Goal: Task Accomplishment & Management: Manage account settings

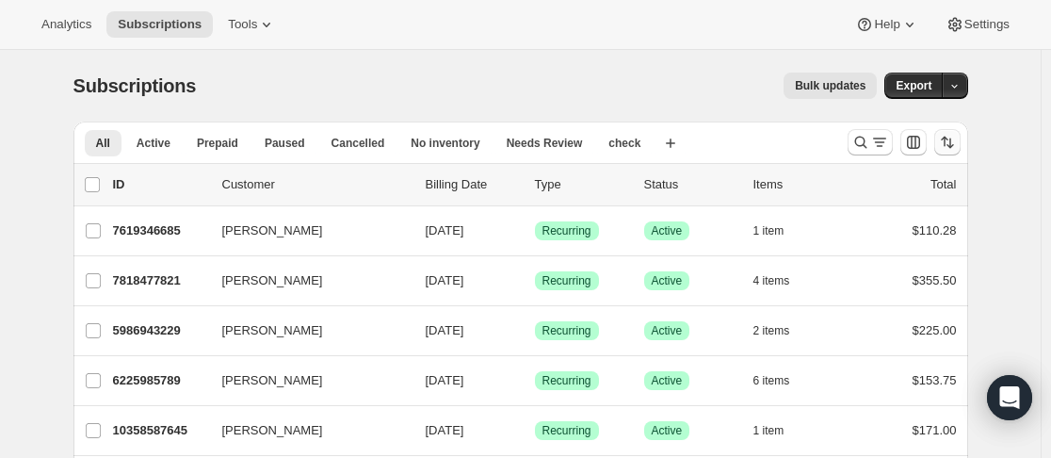
click at [944, 137] on button "Sort the results" at bounding box center [947, 142] width 26 height 26
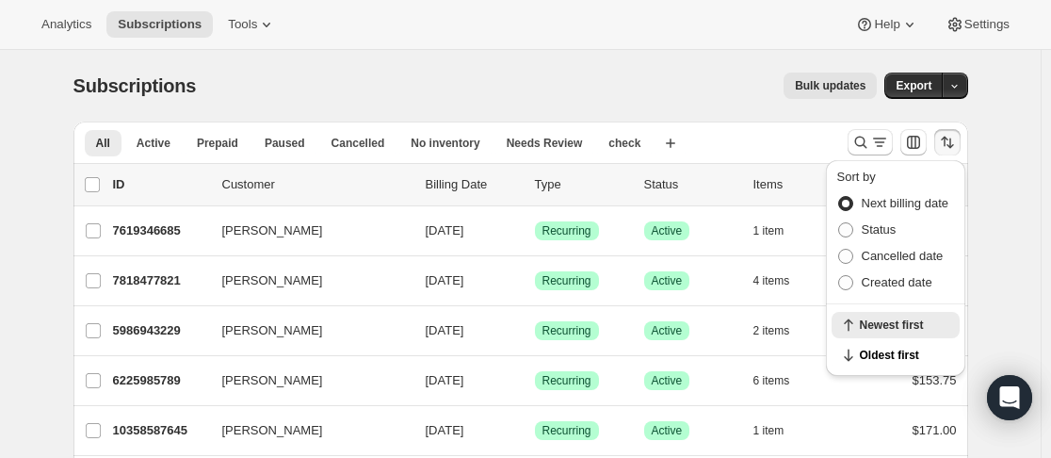
click at [899, 199] on span "Next billing date" at bounding box center [906, 203] width 88 height 14
click at [839, 197] on input "Next billing date" at bounding box center [838, 196] width 1 height 1
click at [1010, 233] on div "Subscriptions. This page is ready Subscriptions Bulk updates More actions Bulk …" at bounding box center [520, 355] width 1040 height 610
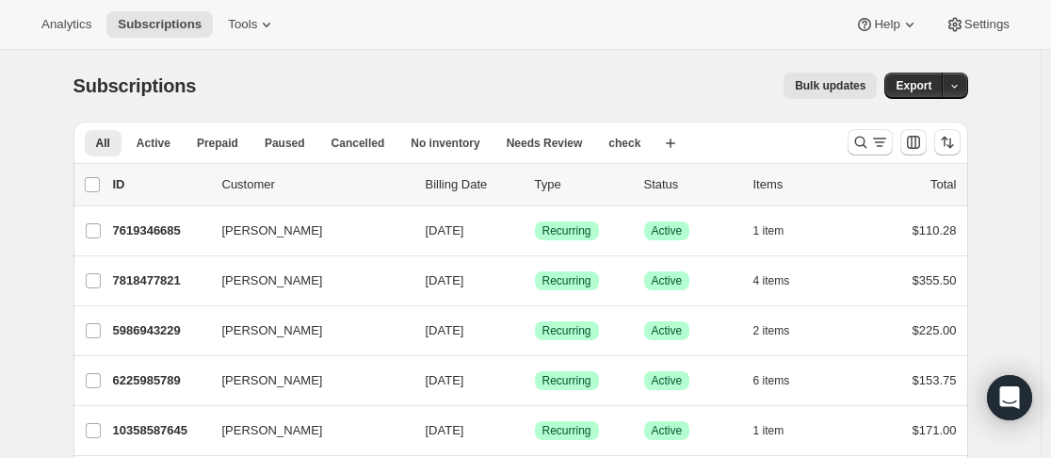
click at [474, 178] on p "Billing Date" at bounding box center [473, 184] width 94 height 19
click at [947, 145] on icon "Sort the results" at bounding box center [944, 142] width 7 height 10
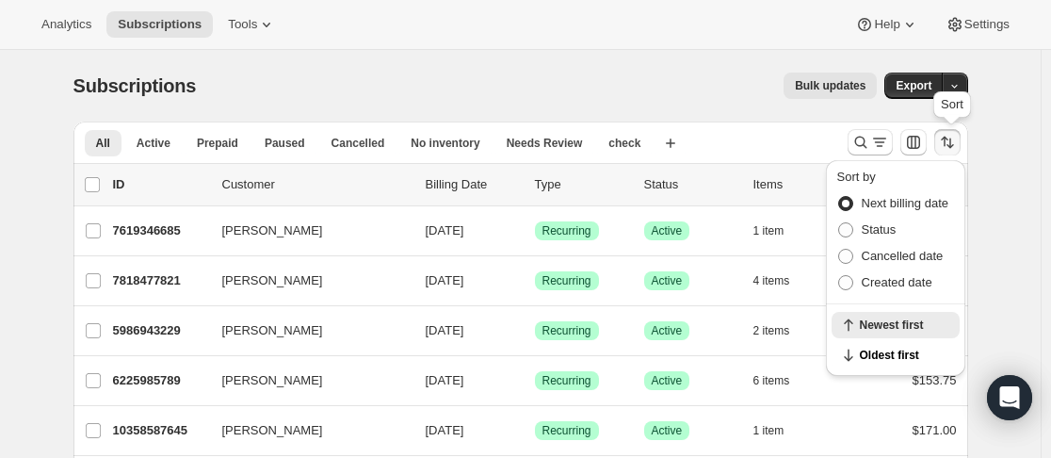
click at [947, 145] on icon "Sort the results" at bounding box center [947, 142] width 19 height 19
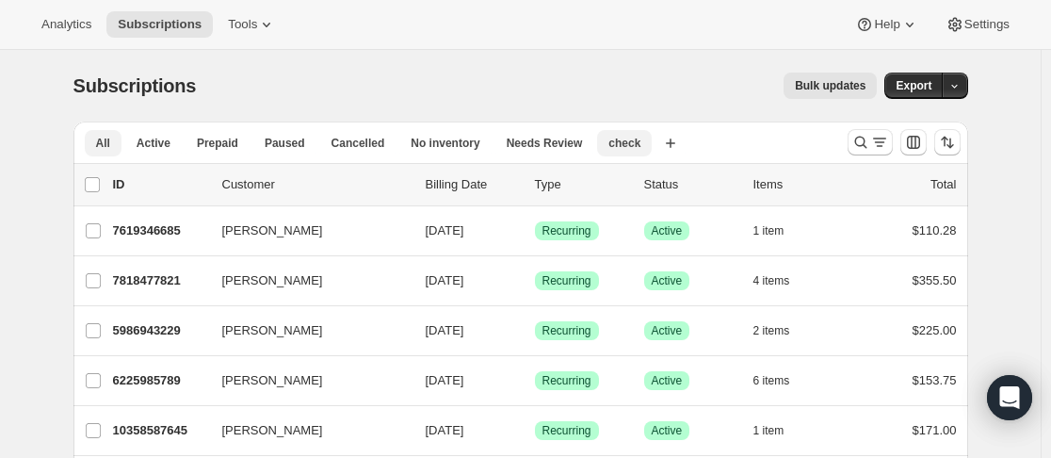
click at [611, 138] on span "check" at bounding box center [624, 143] width 32 height 15
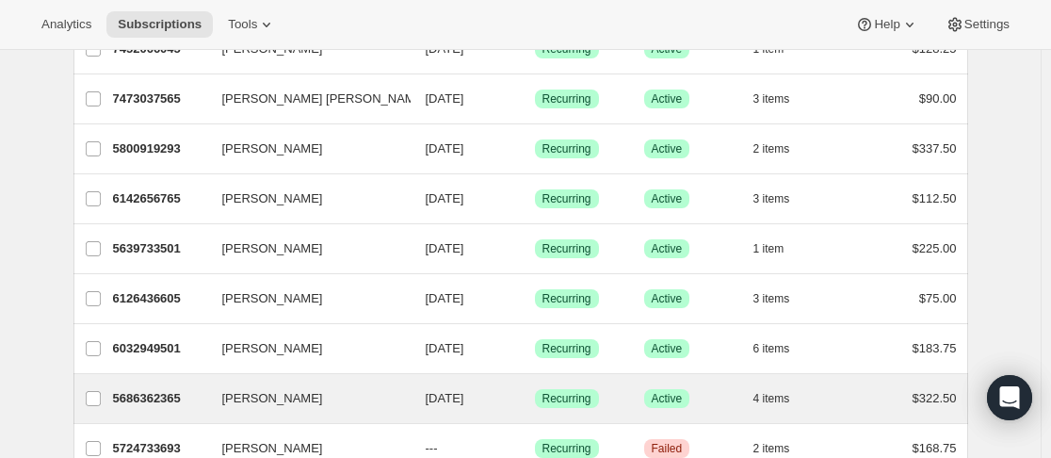
scroll to position [1115, 0]
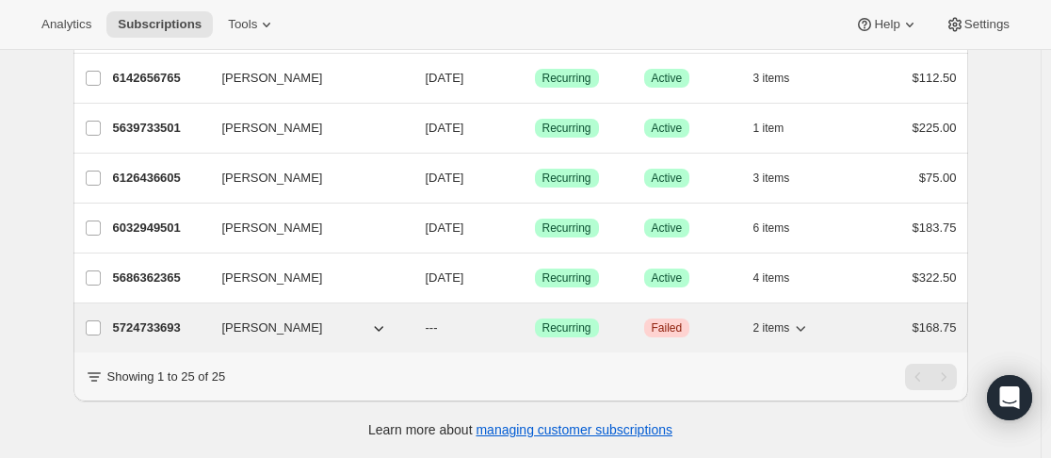
click at [215, 316] on div "5724733693 [PERSON_NAME] --- Success Recurring Critical Failed 2 items $168.75" at bounding box center [535, 327] width 844 height 26
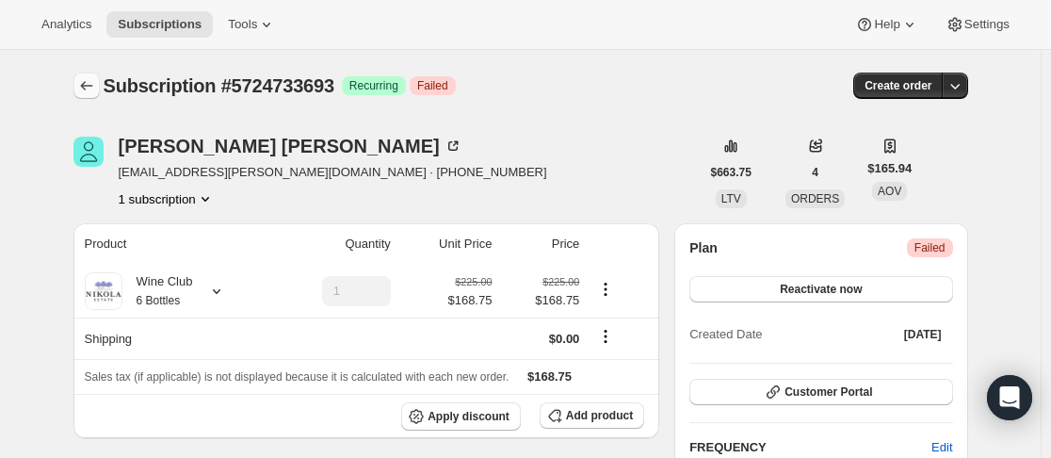
click at [92, 83] on icon "Subscriptions" at bounding box center [86, 85] width 19 height 19
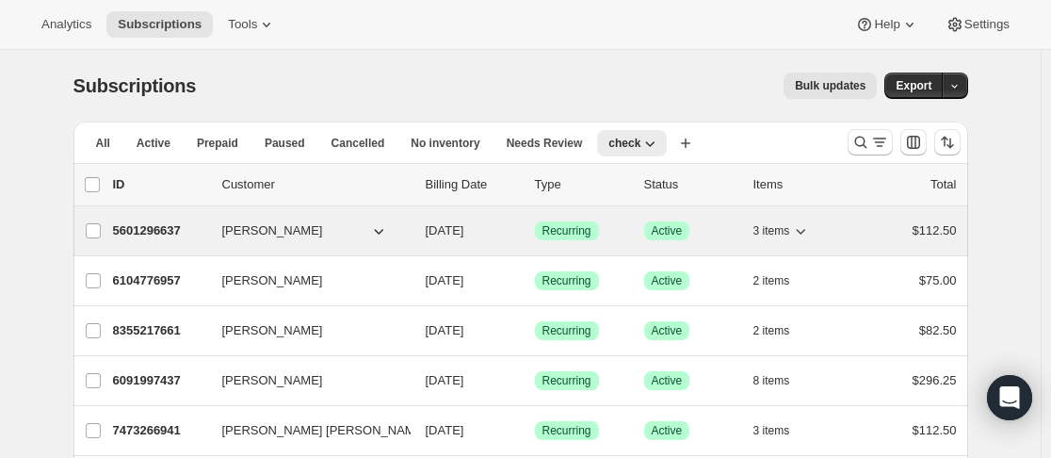
click at [215, 232] on div "5601296637 [PERSON_NAME] [DATE] Success Recurring Success Active 3 items $112.50" at bounding box center [535, 230] width 844 height 26
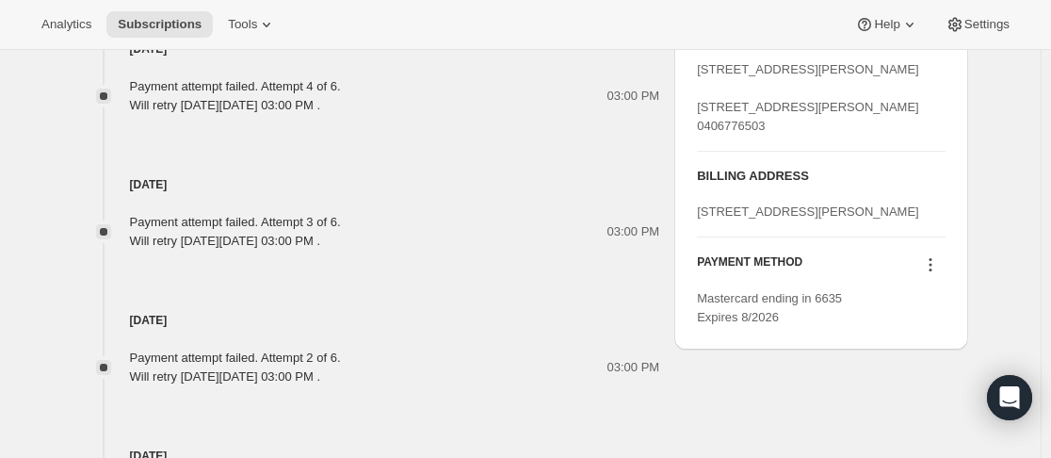
scroll to position [1118, 0]
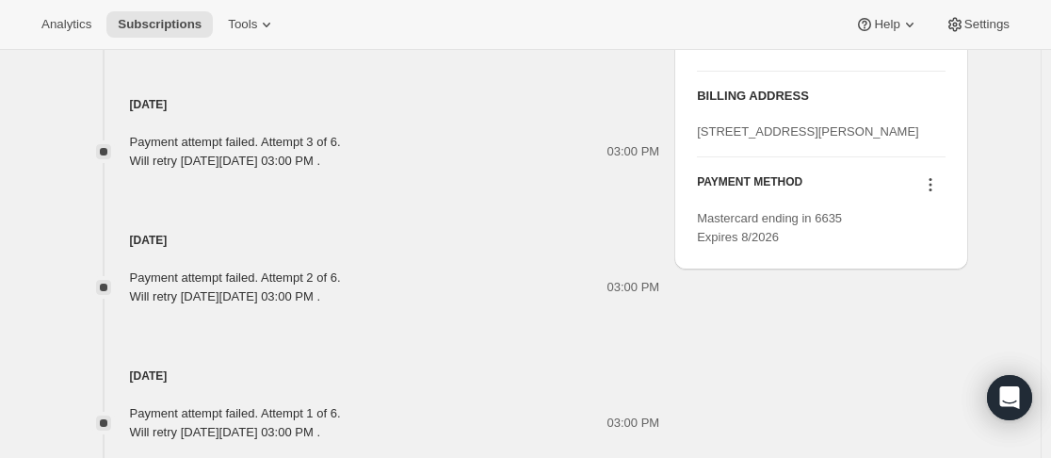
click at [936, 194] on icon at bounding box center [930, 184] width 19 height 19
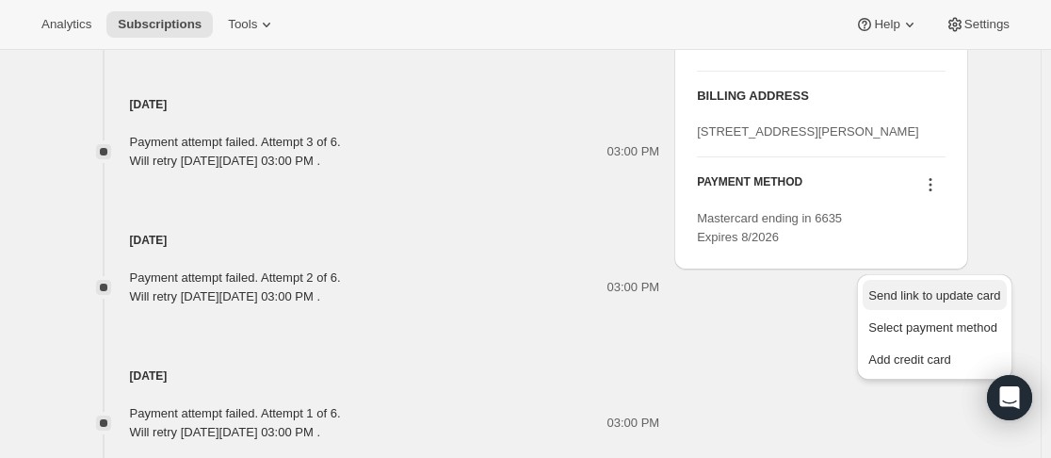
click at [926, 301] on span "Send link to update card" at bounding box center [934, 295] width 132 height 14
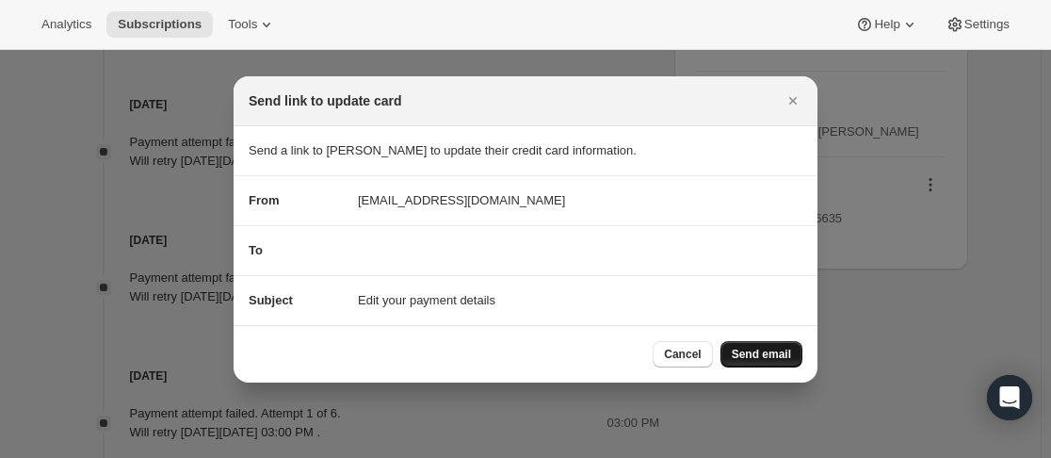
click at [743, 341] on button "Send email" at bounding box center [761, 354] width 82 height 26
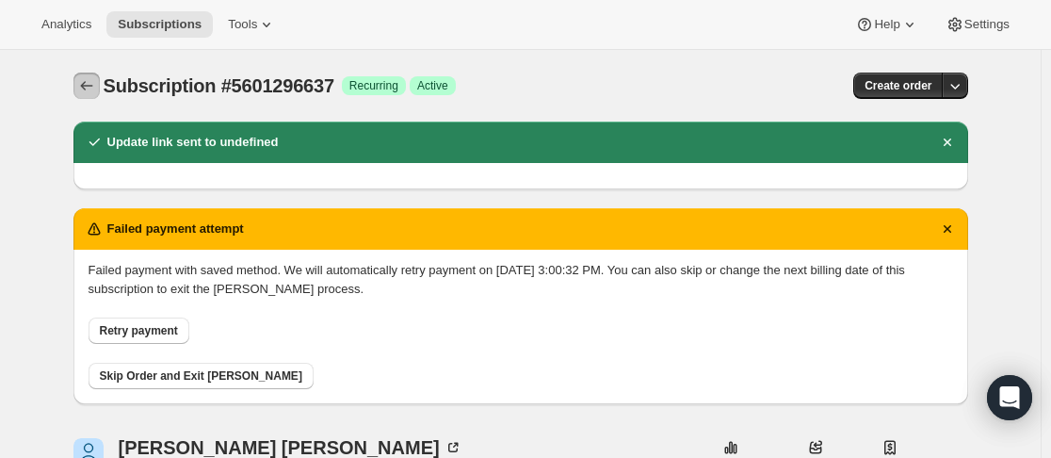
click at [99, 95] on button "Subscriptions" at bounding box center [86, 85] width 26 height 26
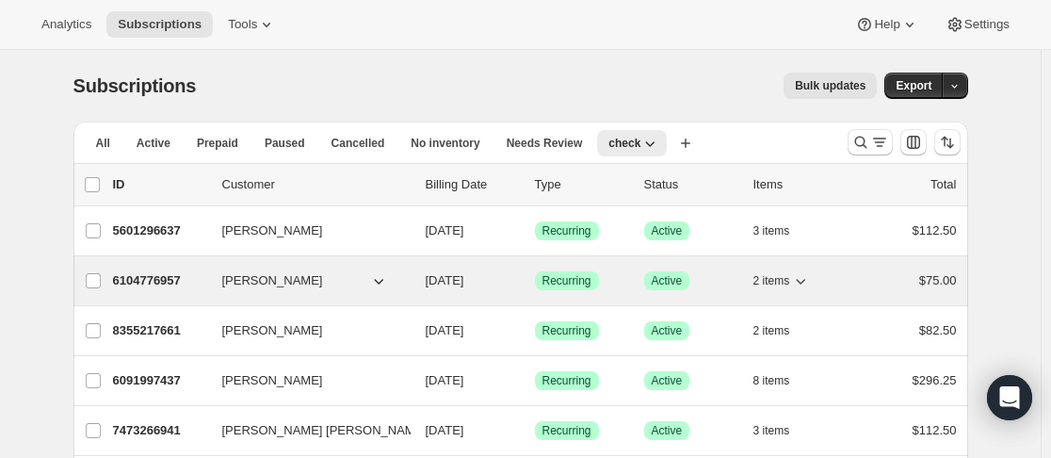
click at [204, 288] on p "6104776957" at bounding box center [160, 280] width 94 height 19
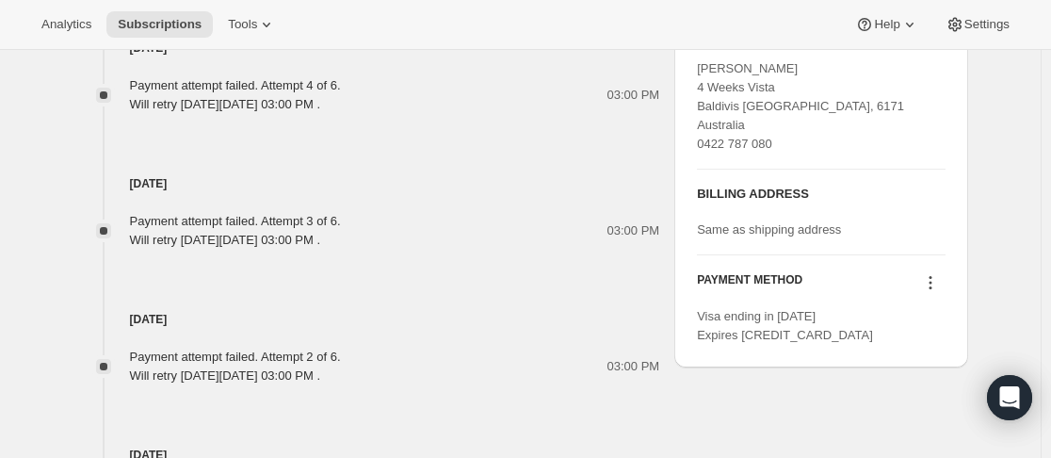
scroll to position [1130, 0]
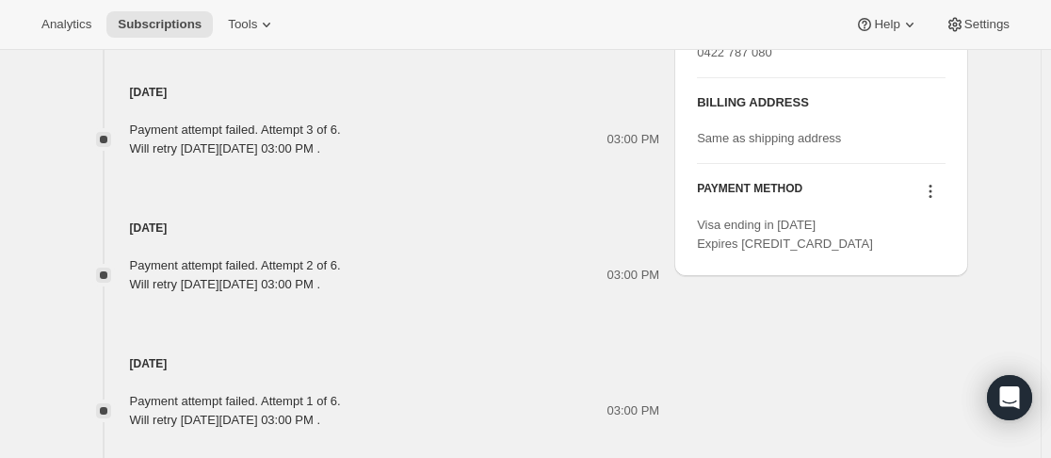
click at [924, 193] on button at bounding box center [930, 191] width 30 height 21
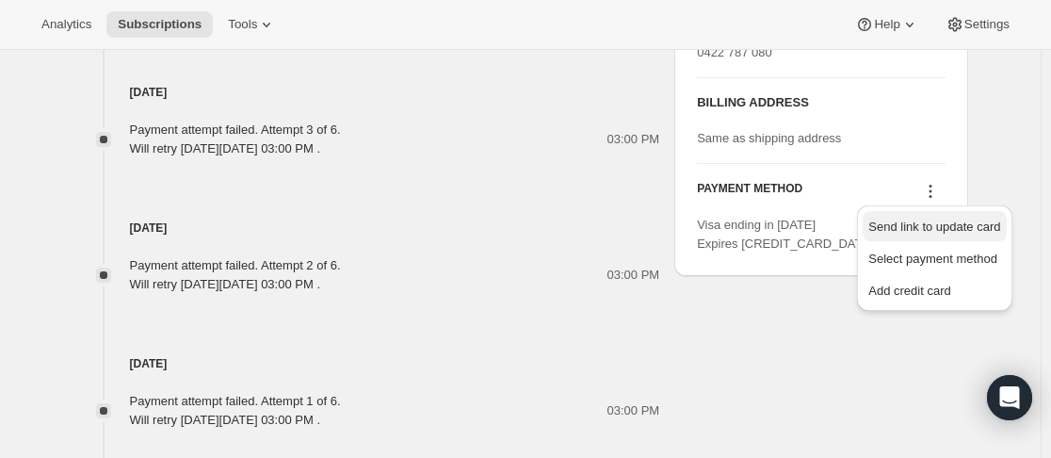
click at [933, 219] on span "Send link to update card" at bounding box center [934, 226] width 132 height 14
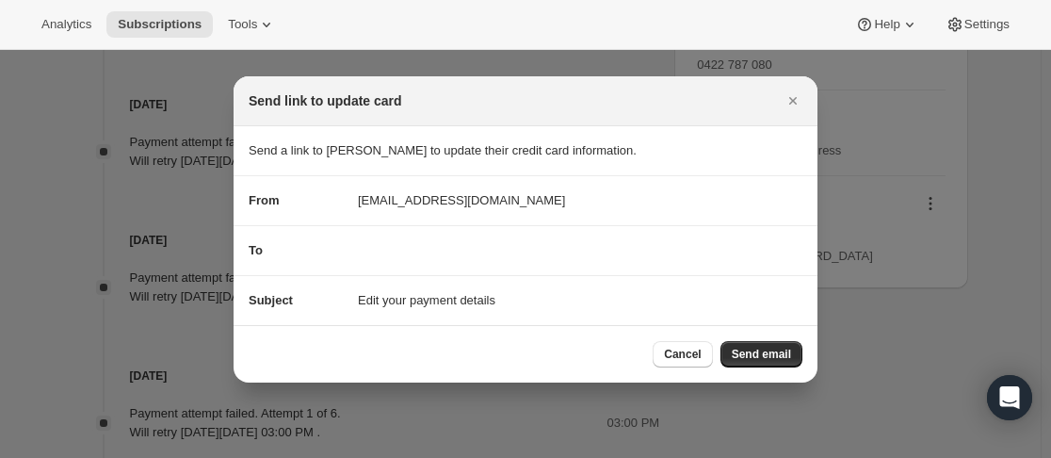
scroll to position [0, 0]
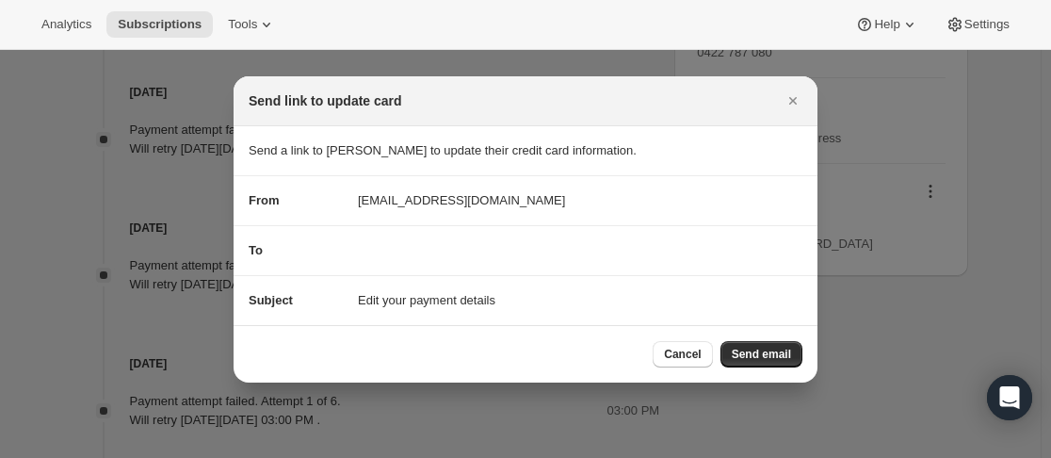
click at [746, 363] on button "Send email" at bounding box center [761, 354] width 82 height 26
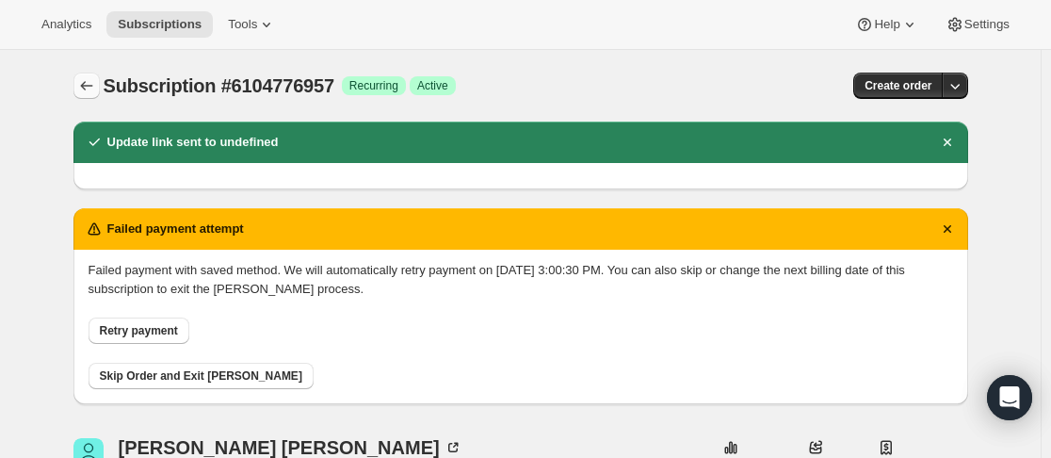
click at [93, 85] on icon "Subscriptions" at bounding box center [86, 85] width 19 height 19
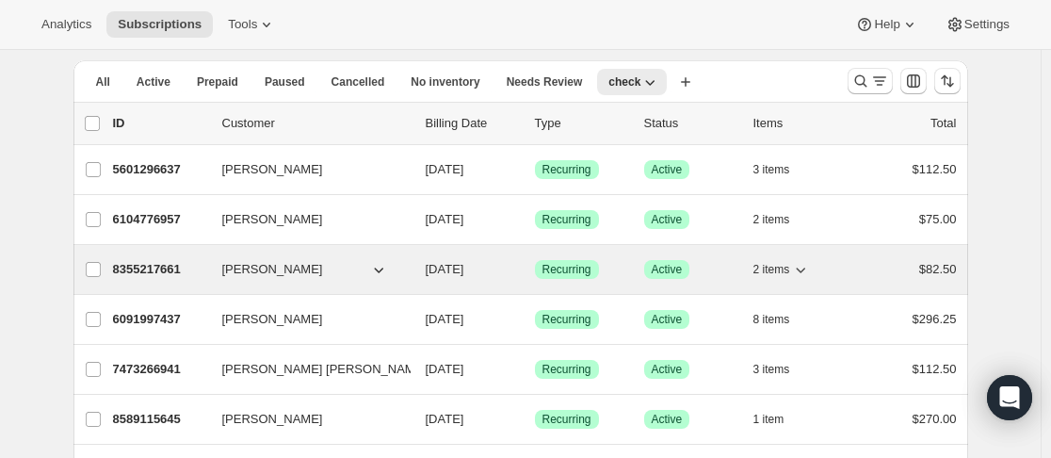
scroll to position [94, 0]
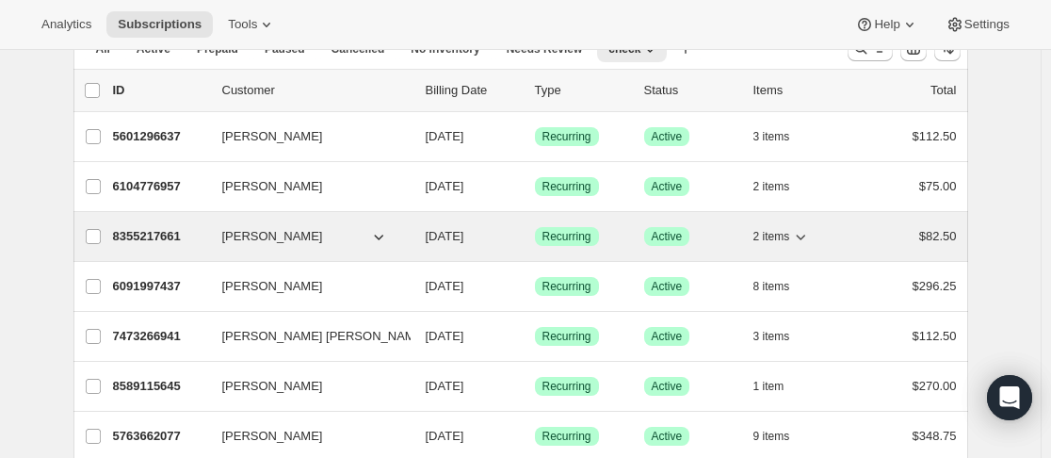
click at [199, 238] on p "8355217661" at bounding box center [160, 236] width 94 height 19
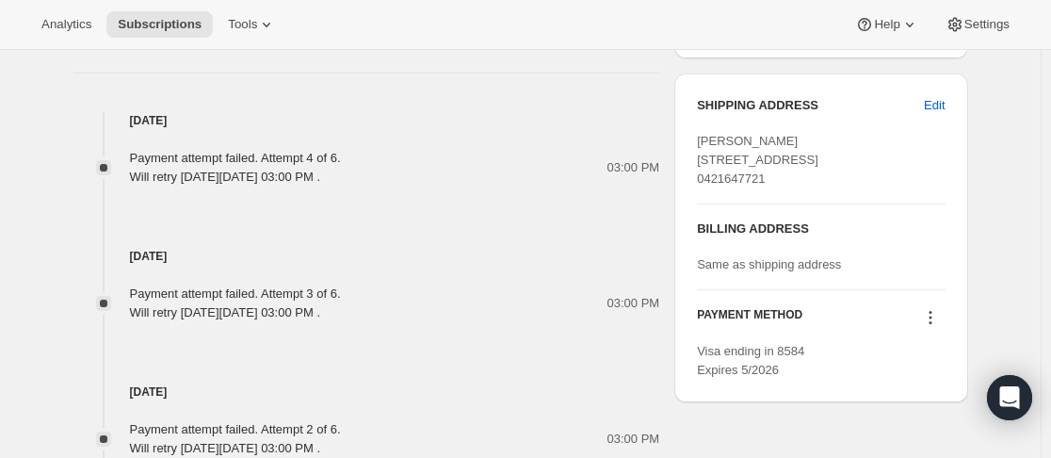
scroll to position [968, 0]
click at [931, 325] on icon at bounding box center [930, 315] width 19 height 19
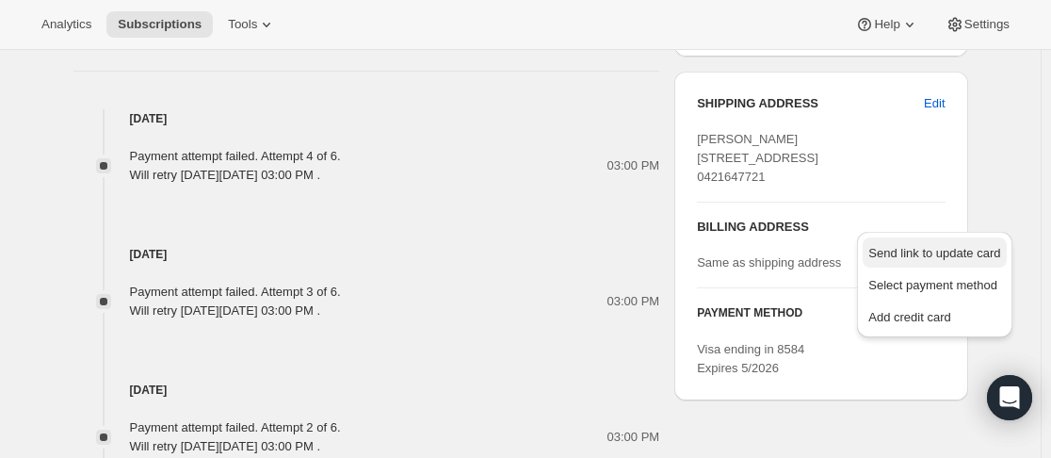
click at [947, 262] on span "Send link to update card" at bounding box center [934, 253] width 132 height 19
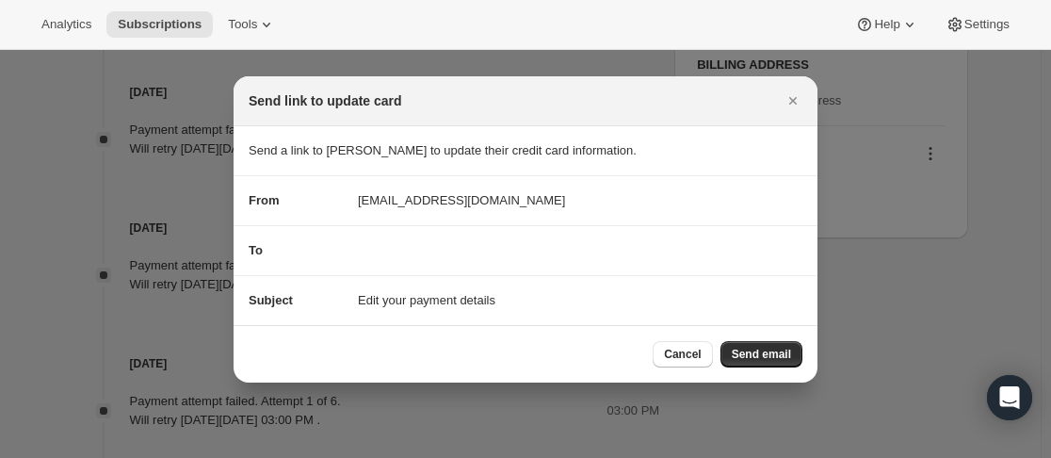
scroll to position [0, 0]
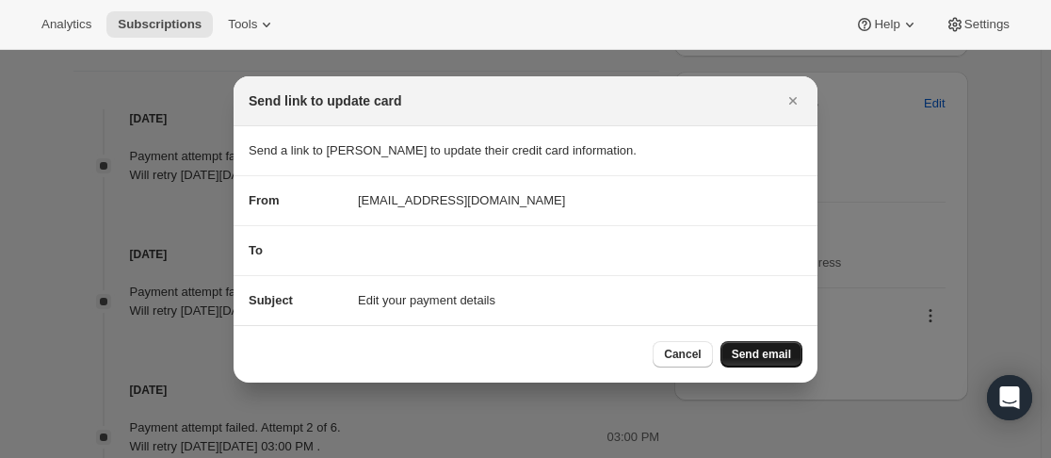
click at [767, 351] on span "Send email" at bounding box center [761, 353] width 59 height 15
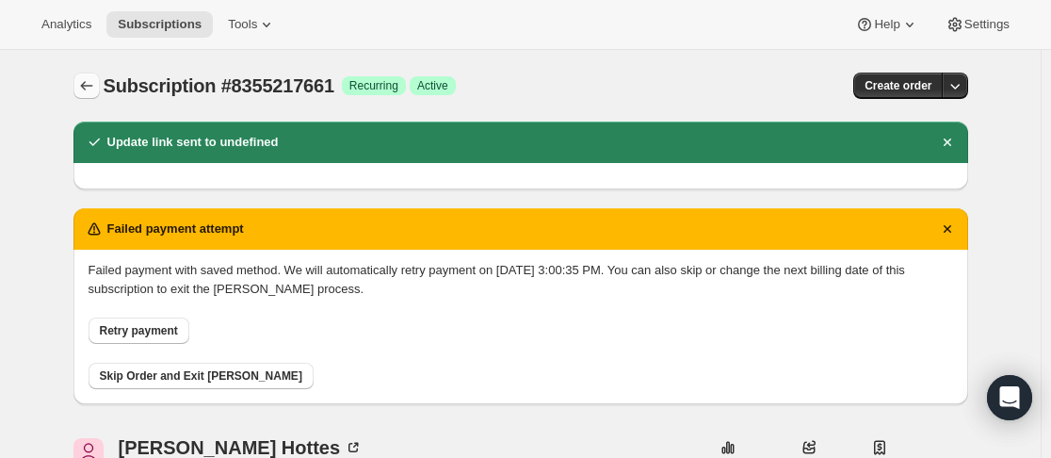
click at [84, 86] on icon "Subscriptions" at bounding box center [86, 85] width 19 height 19
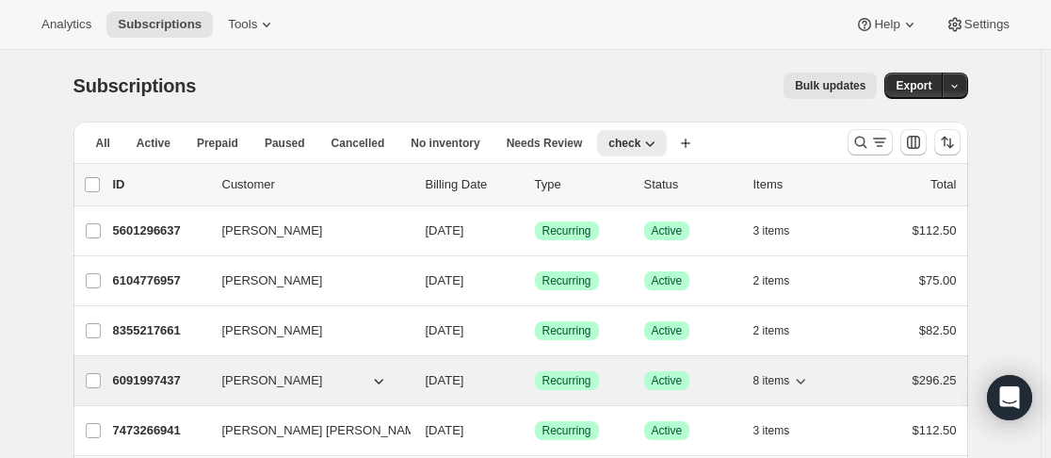
click at [205, 383] on p "6091997437" at bounding box center [160, 380] width 94 height 19
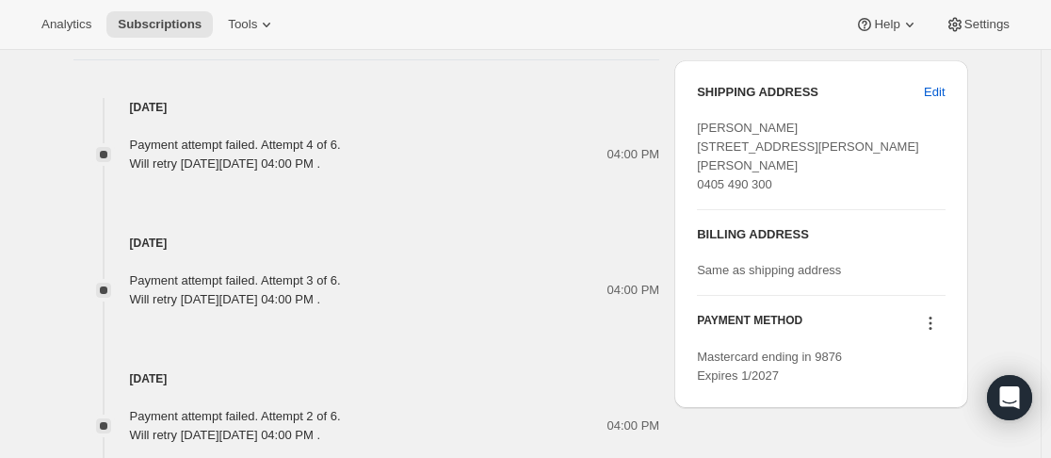
scroll to position [1036, 0]
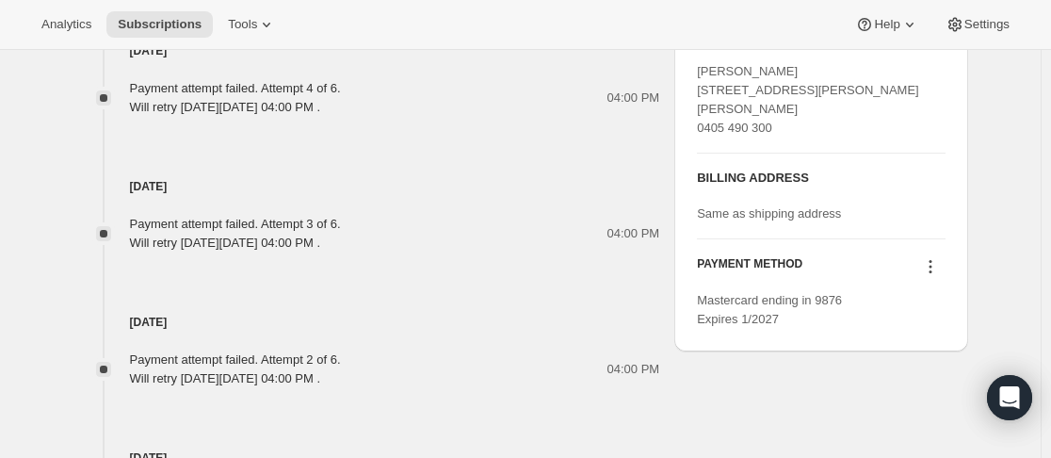
click at [937, 276] on icon at bounding box center [930, 266] width 19 height 19
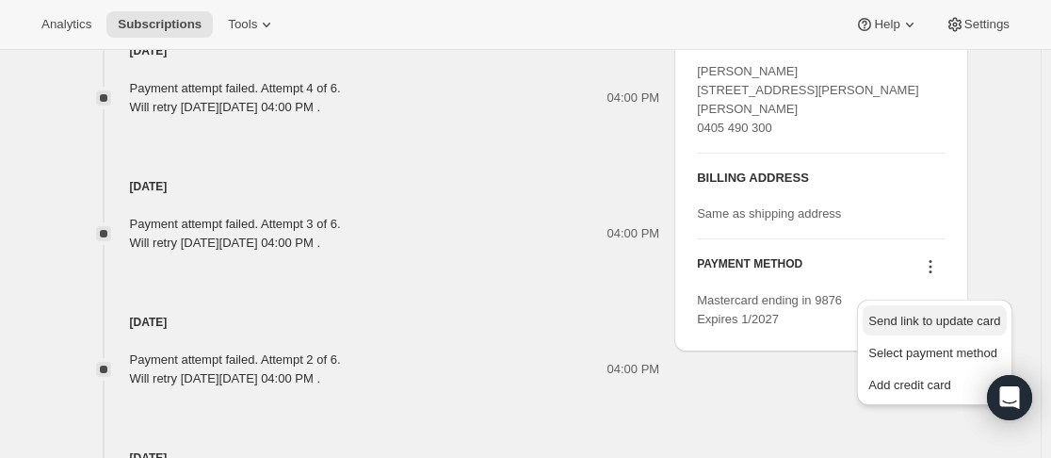
click at [921, 318] on span "Send link to update card" at bounding box center [934, 321] width 132 height 14
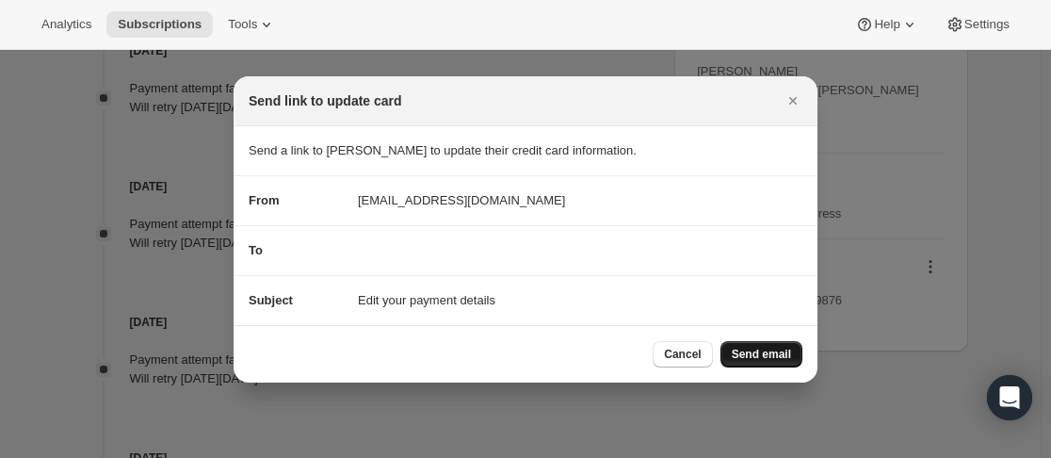
click at [742, 352] on span "Send email" at bounding box center [761, 353] width 59 height 15
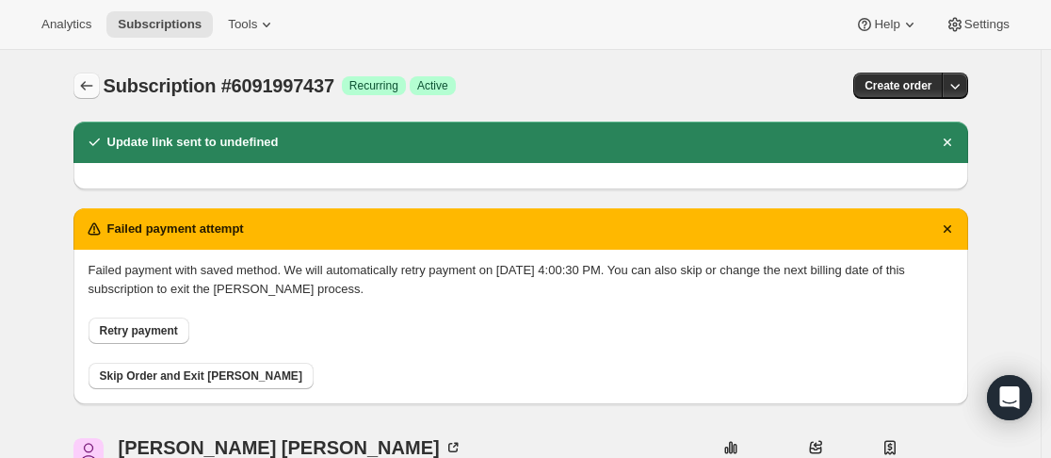
click at [91, 81] on icon "Subscriptions" at bounding box center [86, 85] width 19 height 19
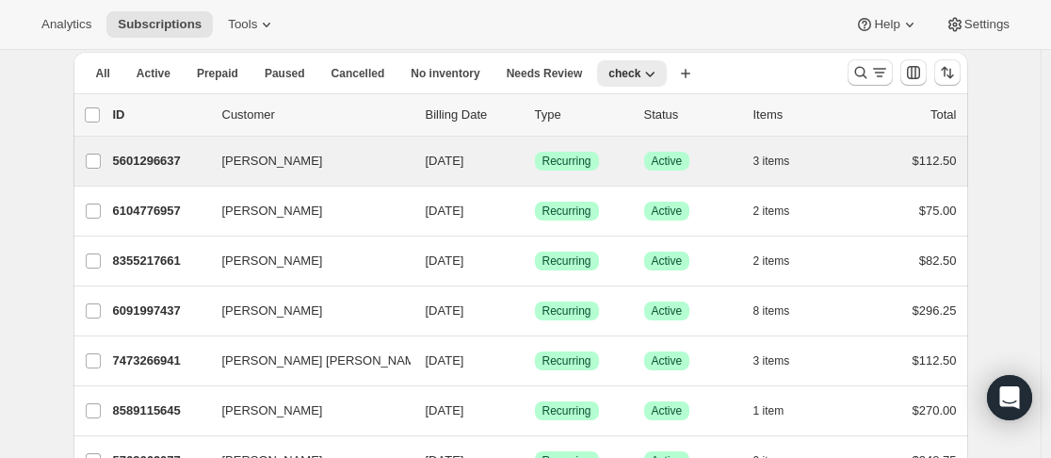
scroll to position [188, 0]
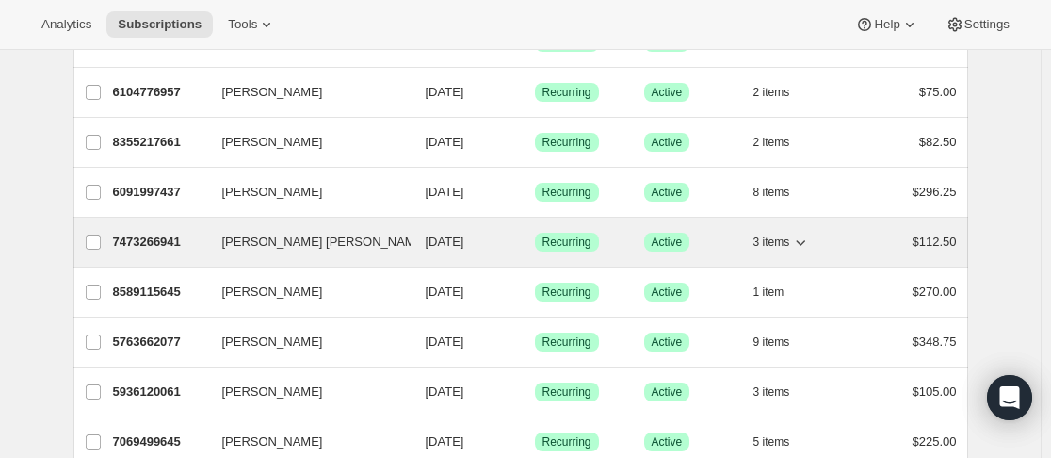
click at [204, 247] on p "7473266941" at bounding box center [160, 242] width 94 height 19
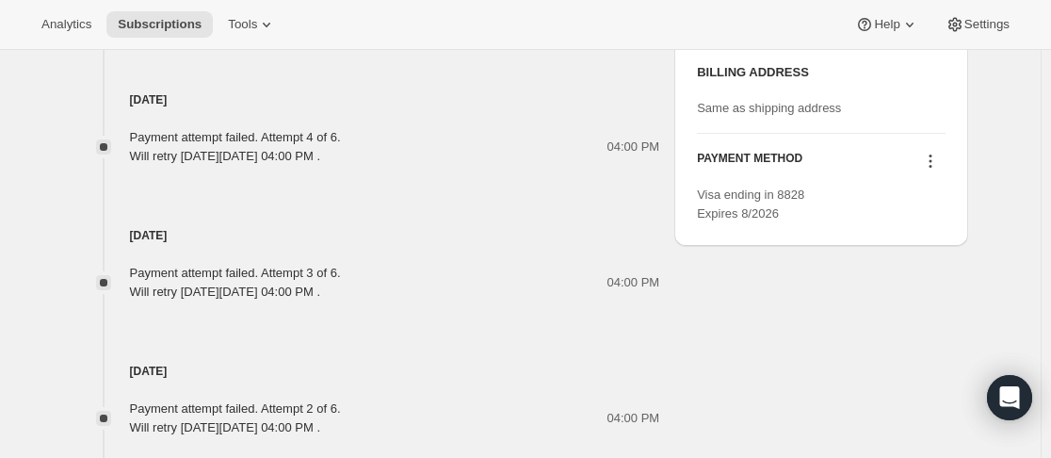
scroll to position [1130, 0]
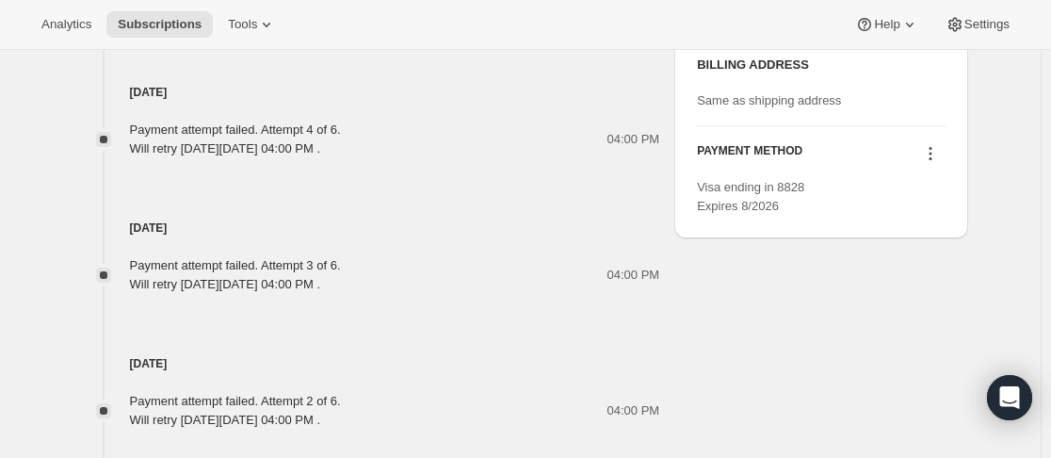
click at [925, 163] on icon at bounding box center [930, 153] width 19 height 19
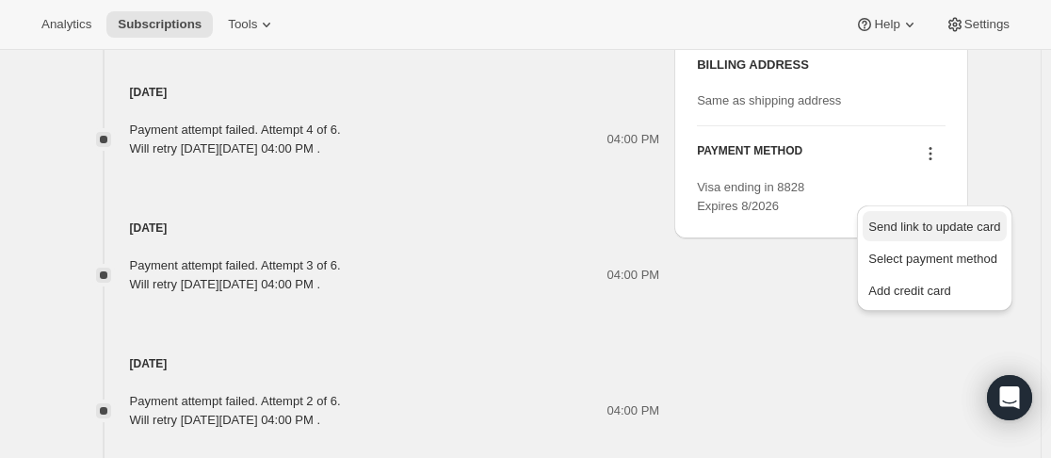
click at [924, 229] on span "Send link to update card" at bounding box center [934, 226] width 132 height 14
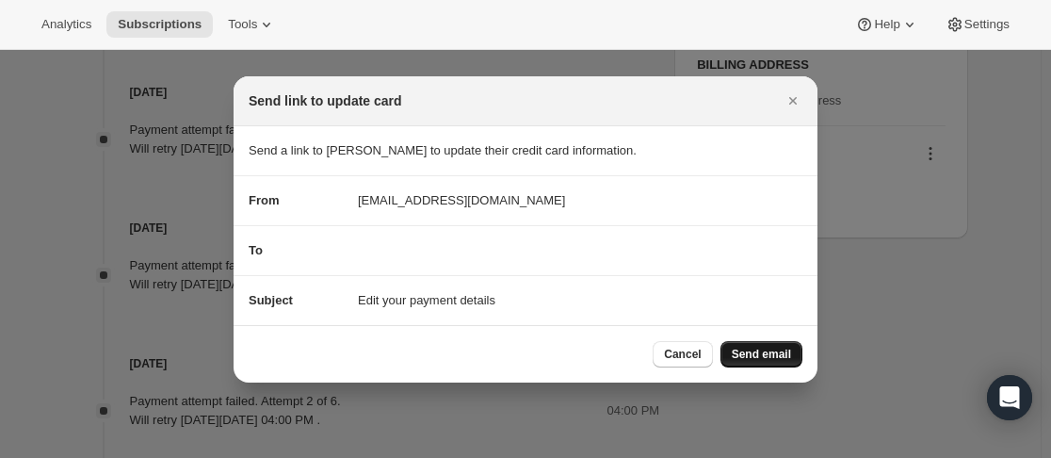
click at [786, 354] on span "Send email" at bounding box center [761, 353] width 59 height 15
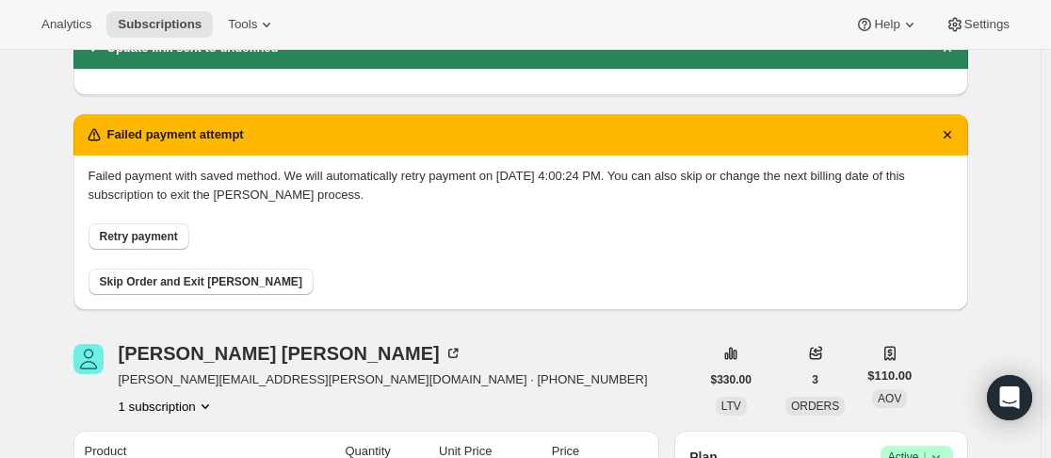
scroll to position [0, 0]
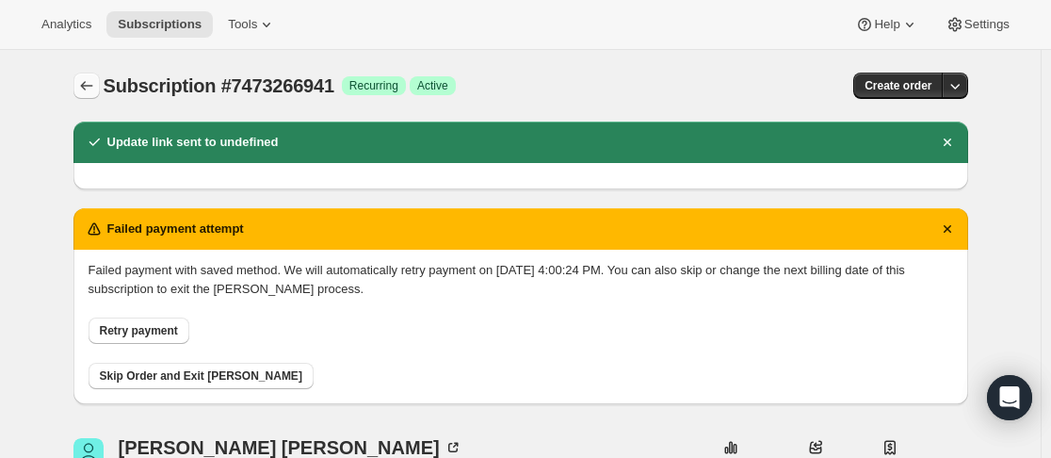
click at [91, 91] on icon "Subscriptions" at bounding box center [86, 85] width 19 height 19
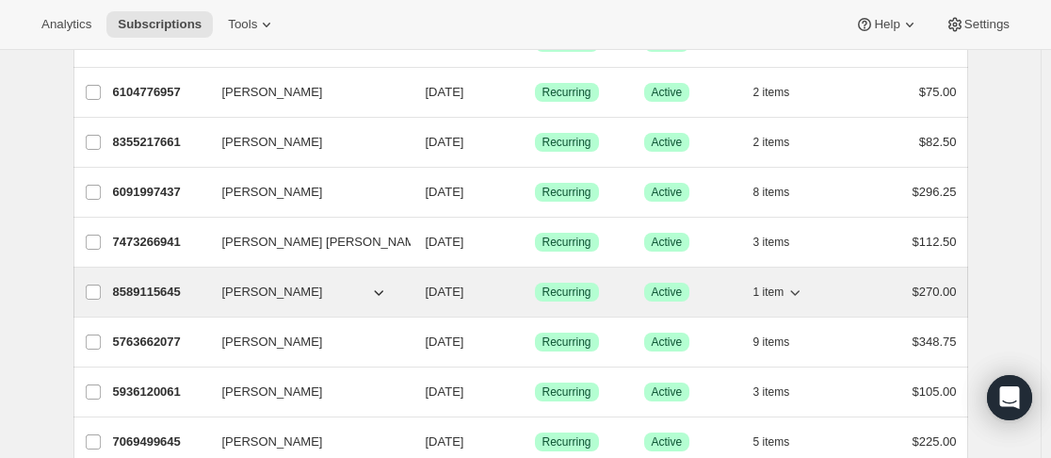
click at [217, 292] on div "8589115645 [PERSON_NAME] [DATE] Success Recurring Success Active 1 item $270.00" at bounding box center [535, 292] width 844 height 26
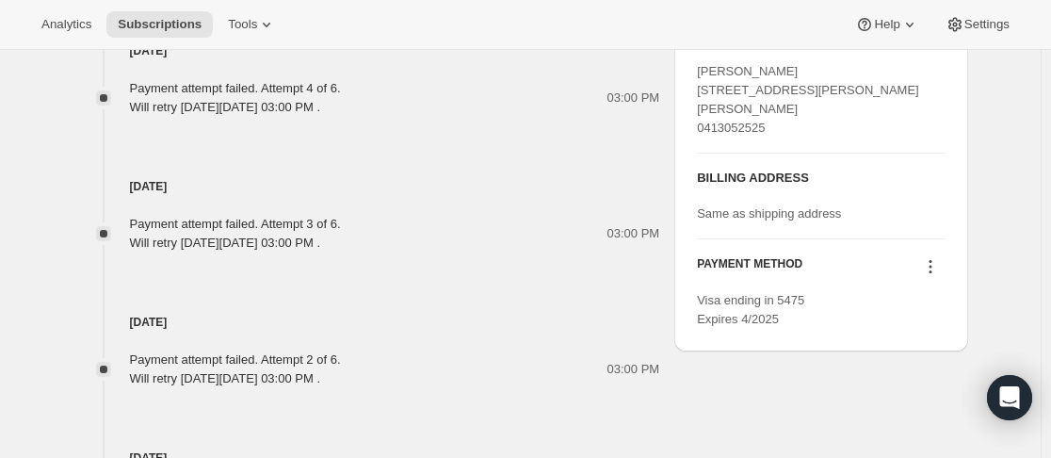
click at [939, 276] on icon at bounding box center [930, 266] width 19 height 19
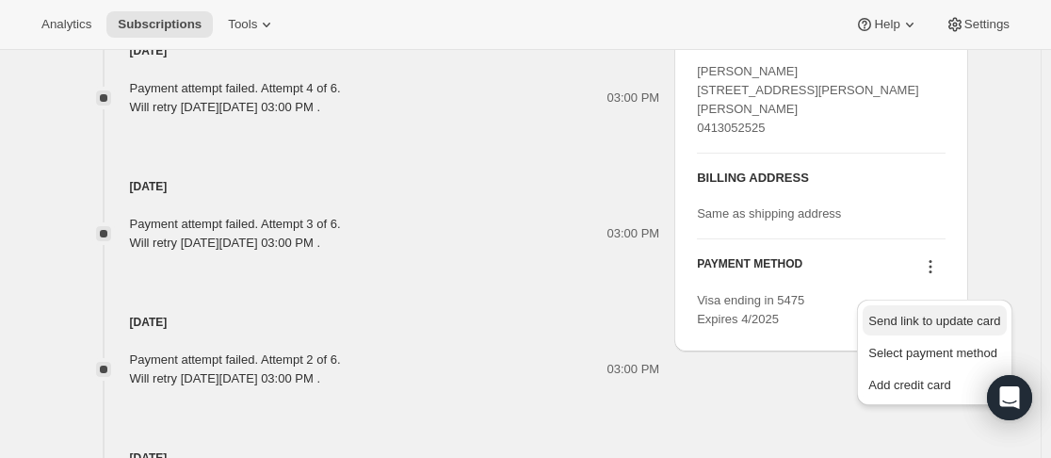
click at [921, 314] on span "Send link to update card" at bounding box center [934, 321] width 132 height 14
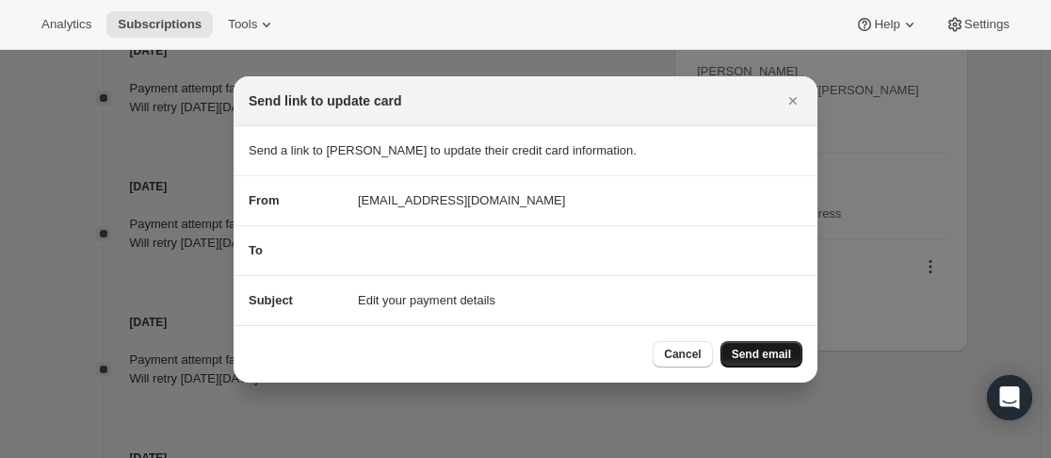
click at [782, 354] on span "Send email" at bounding box center [761, 353] width 59 height 15
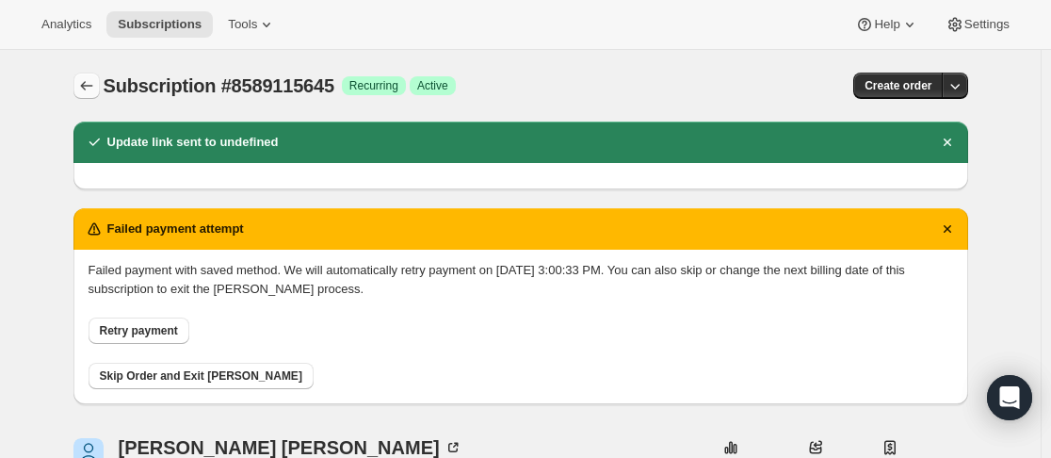
click at [79, 86] on button "Subscriptions" at bounding box center [86, 85] width 26 height 26
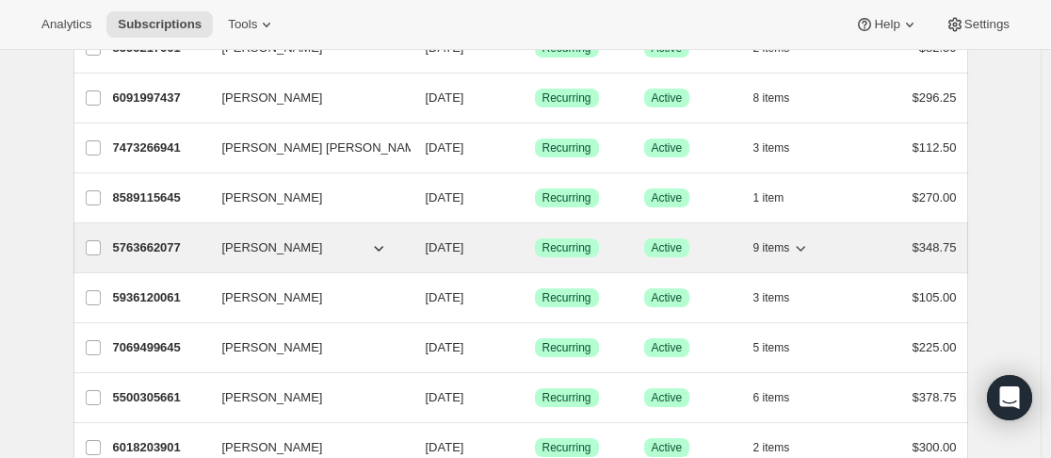
click at [202, 252] on p "5763662077" at bounding box center [160, 247] width 94 height 19
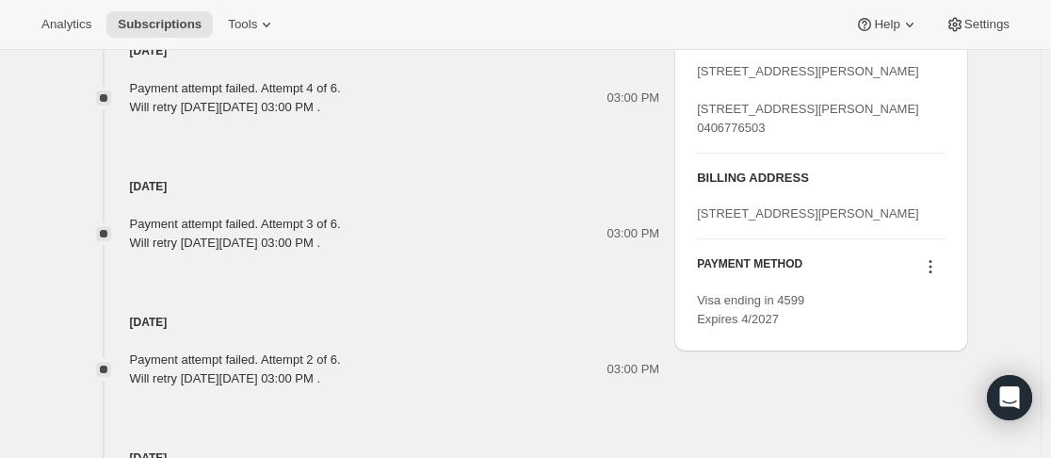
click at [934, 276] on icon at bounding box center [930, 266] width 19 height 19
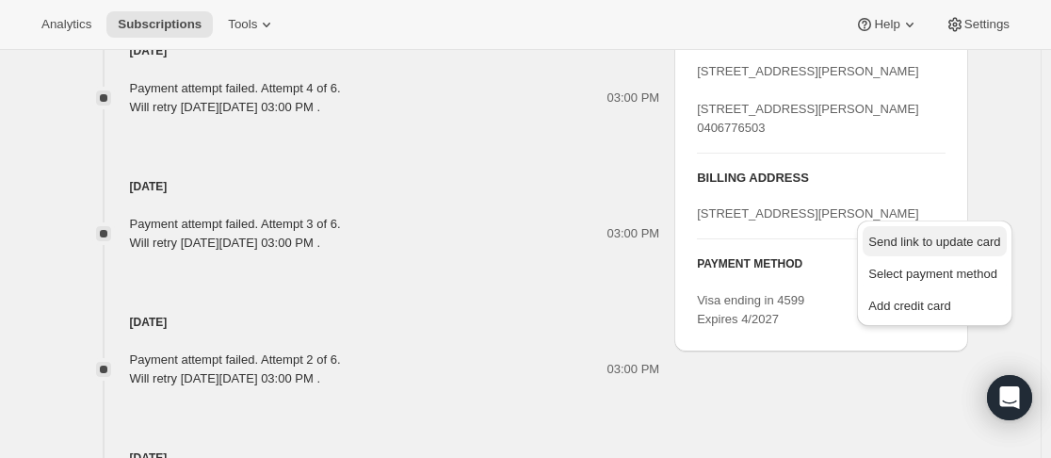
click at [940, 247] on span "Send link to update card" at bounding box center [934, 241] width 132 height 14
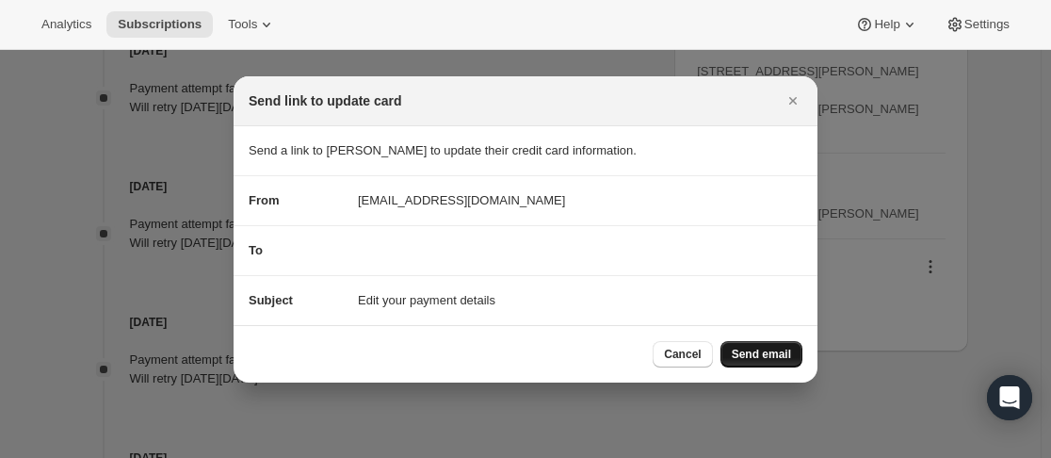
click at [768, 348] on span "Send email" at bounding box center [761, 353] width 59 height 15
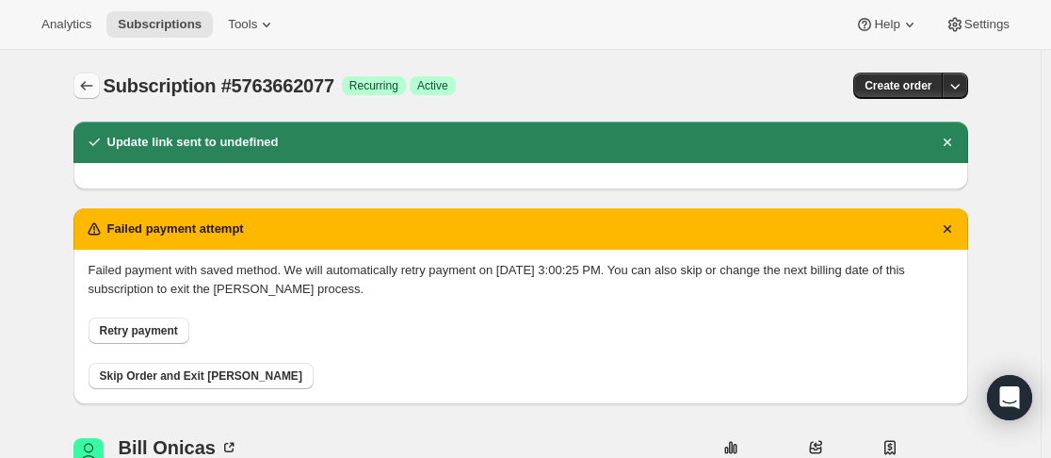
click at [91, 84] on icon "Subscriptions" at bounding box center [86, 85] width 19 height 19
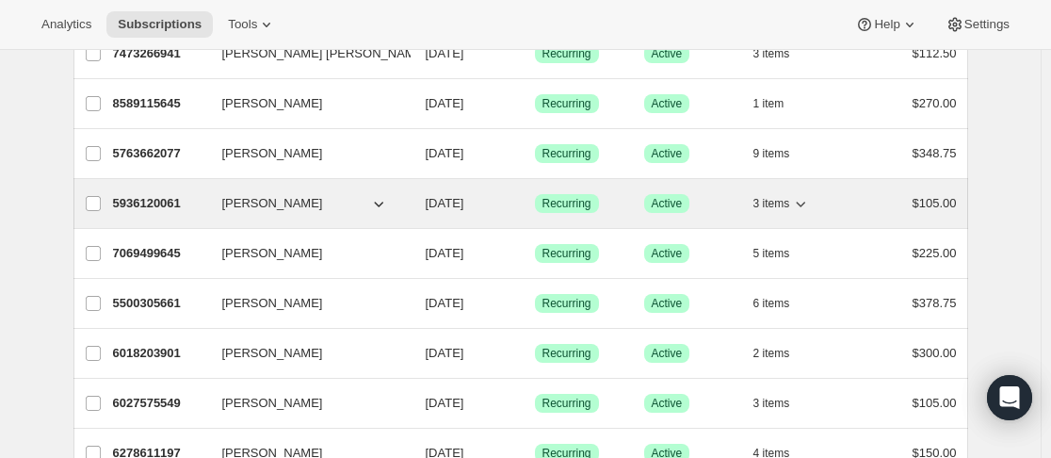
click at [218, 212] on div "5936120061 [PERSON_NAME] [DATE] Success Recurring Success Active 3 items $105.00" at bounding box center [535, 203] width 844 height 26
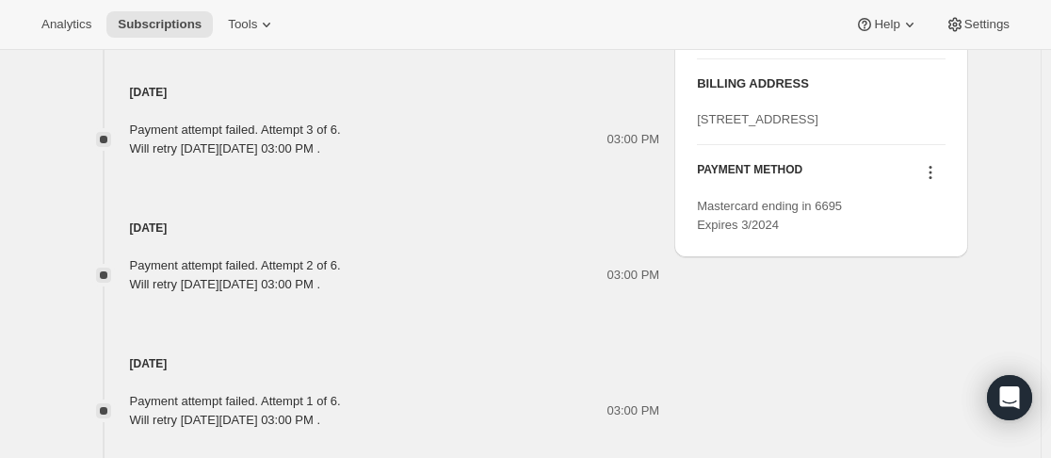
click at [936, 182] on icon at bounding box center [930, 172] width 19 height 19
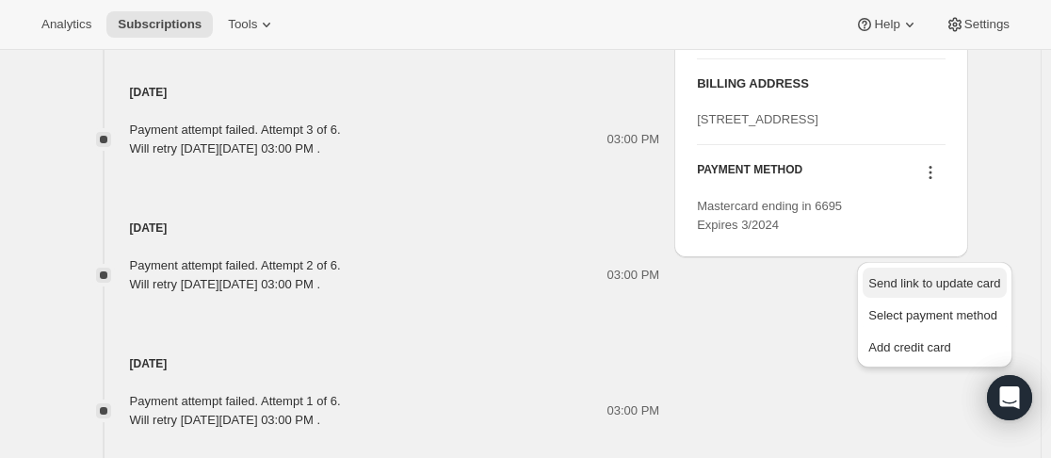
click at [929, 279] on span "Send link to update card" at bounding box center [934, 283] width 132 height 14
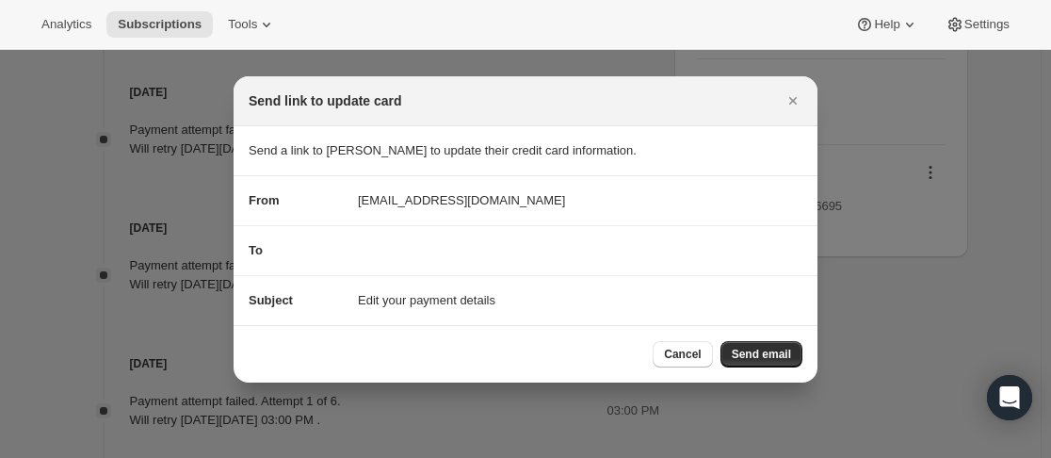
click at [749, 357] on span "Send email" at bounding box center [761, 353] width 59 height 15
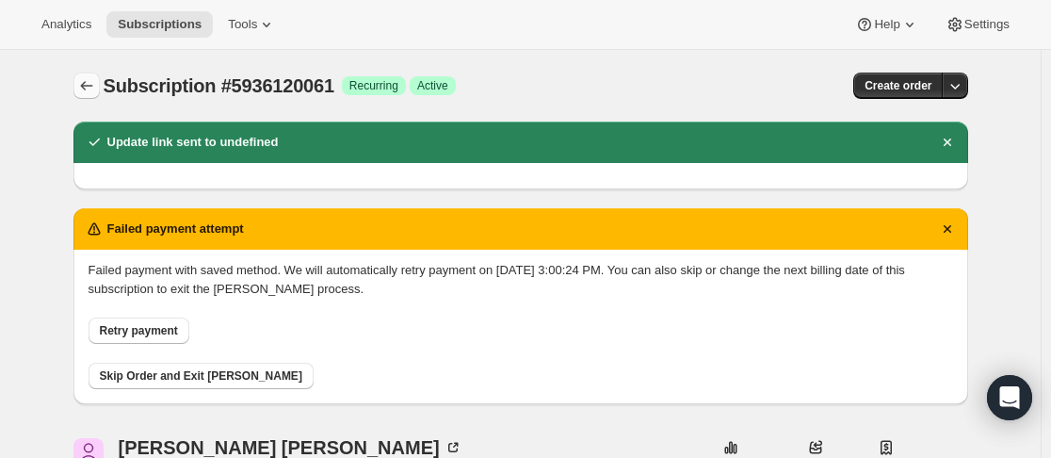
click at [100, 81] on button "Subscriptions" at bounding box center [86, 85] width 26 height 26
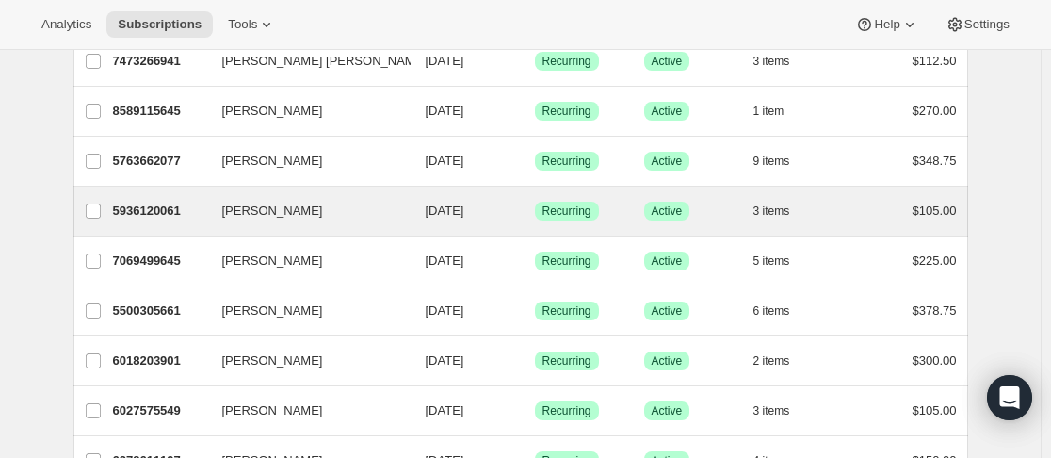
scroll to position [377, 0]
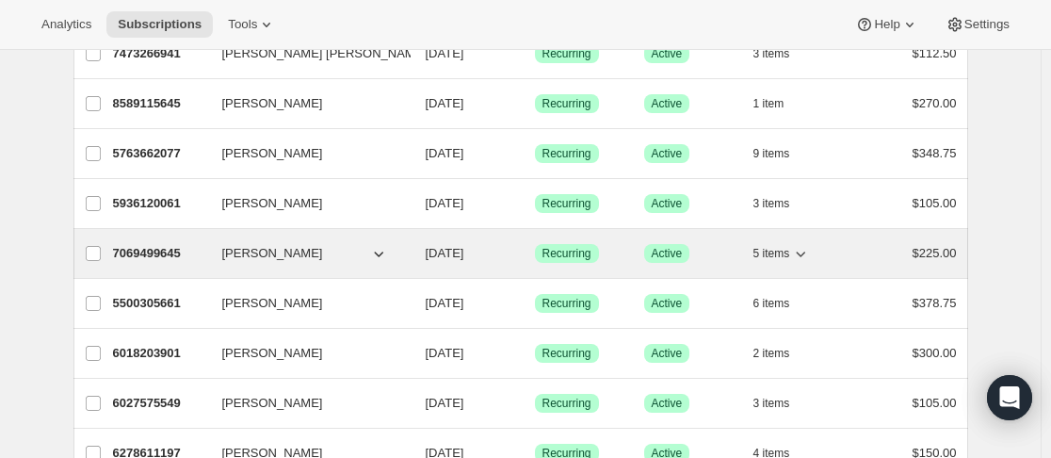
click at [201, 246] on p "7069499645" at bounding box center [160, 253] width 94 height 19
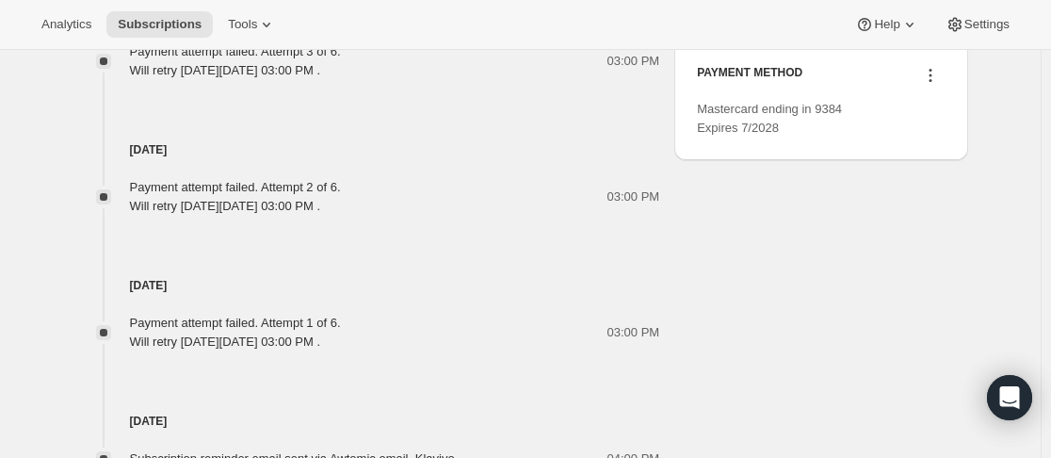
scroll to position [1212, 0]
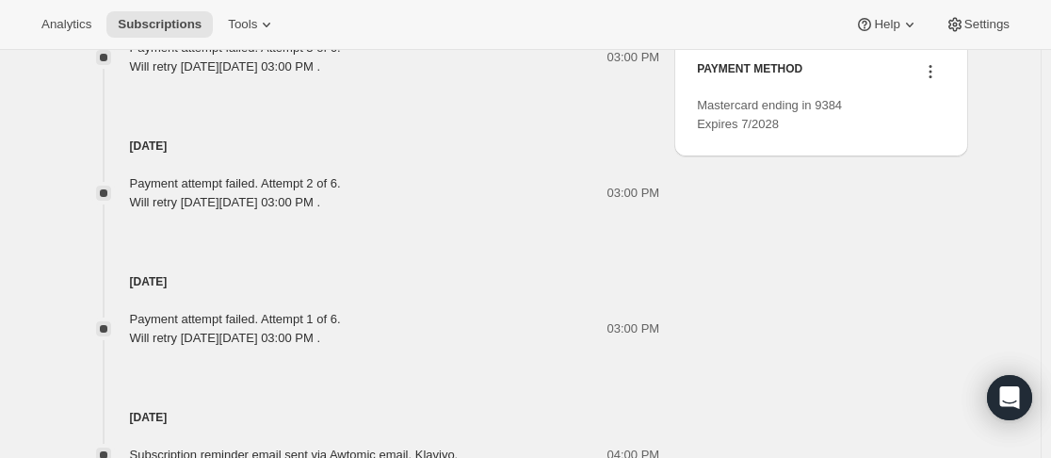
click at [931, 73] on icon at bounding box center [929, 72] width 3 height 3
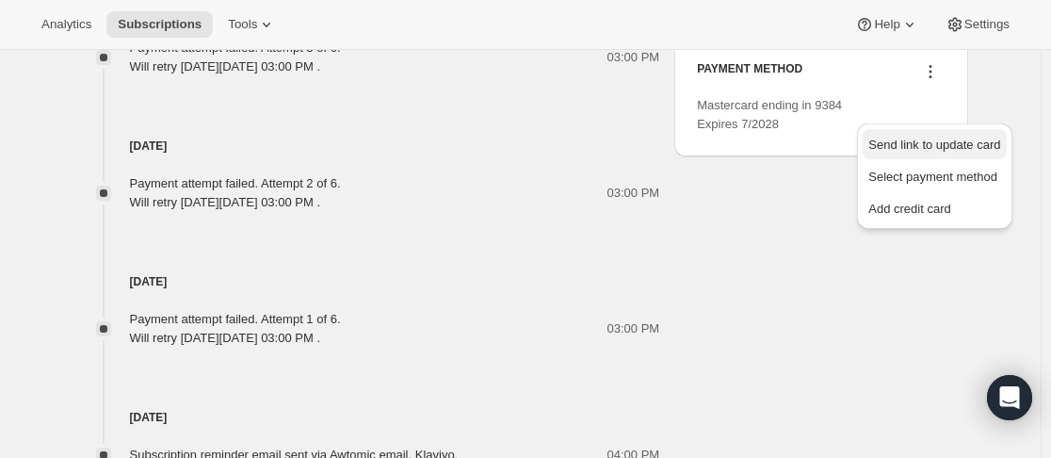
click at [930, 143] on span "Send link to update card" at bounding box center [934, 144] width 132 height 14
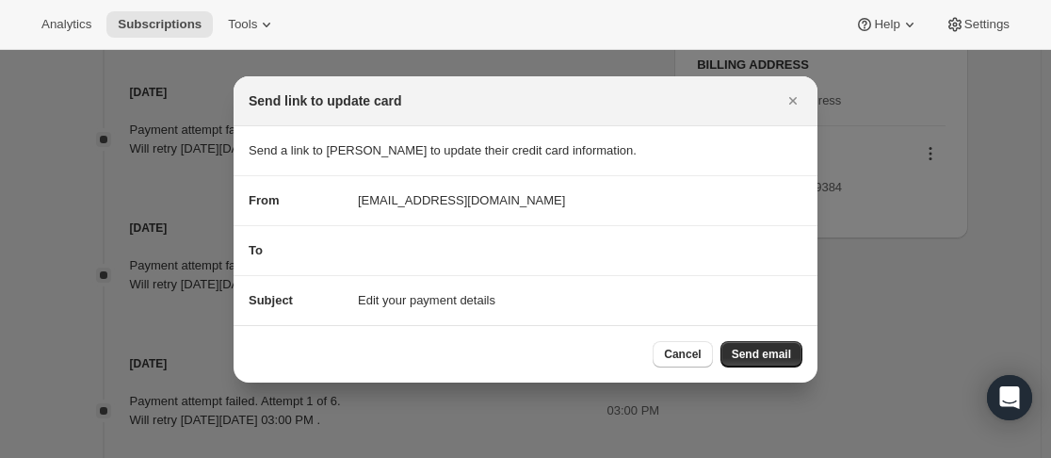
scroll to position [0, 0]
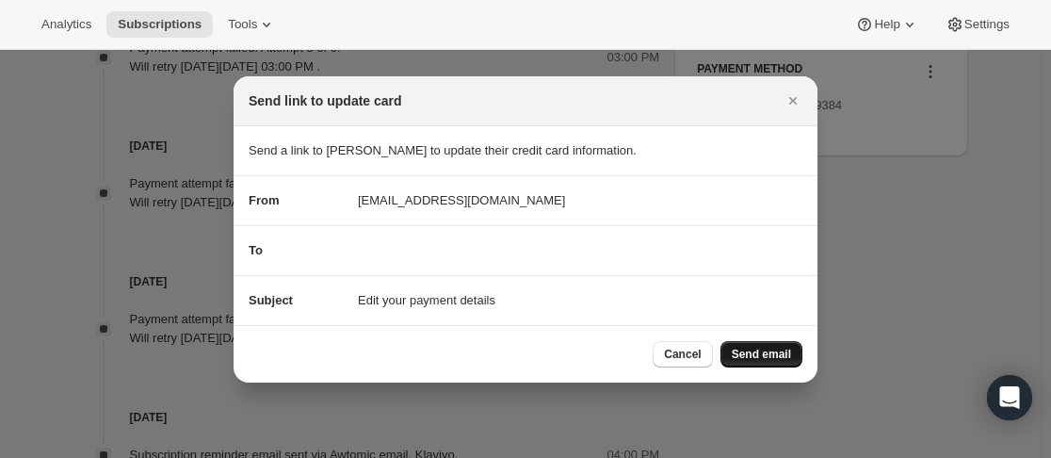
drag, startPoint x: 759, startPoint y: 335, endPoint x: 754, endPoint y: 356, distance: 21.2
click at [759, 340] on div "Cancel Send email" at bounding box center [526, 353] width 584 height 57
click at [755, 358] on span "Send email" at bounding box center [761, 353] width 59 height 15
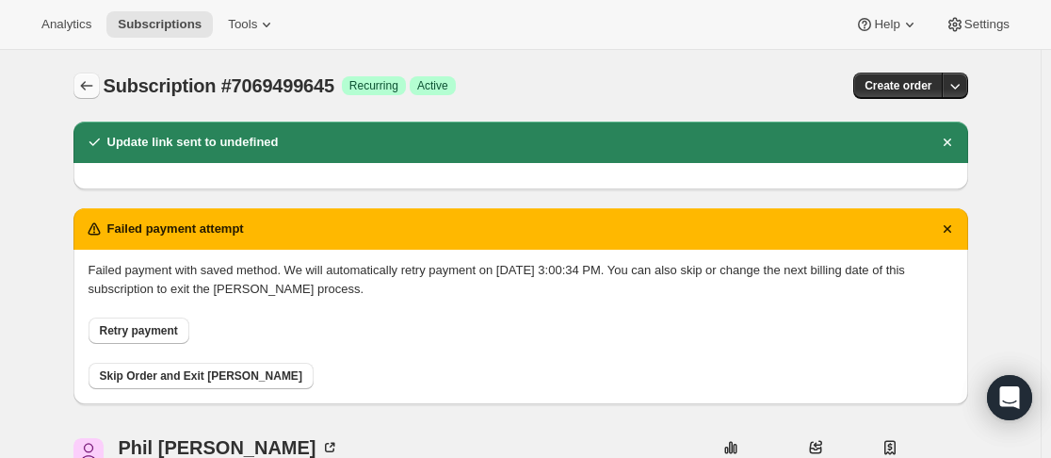
click at [86, 85] on icon "Subscriptions" at bounding box center [86, 85] width 19 height 19
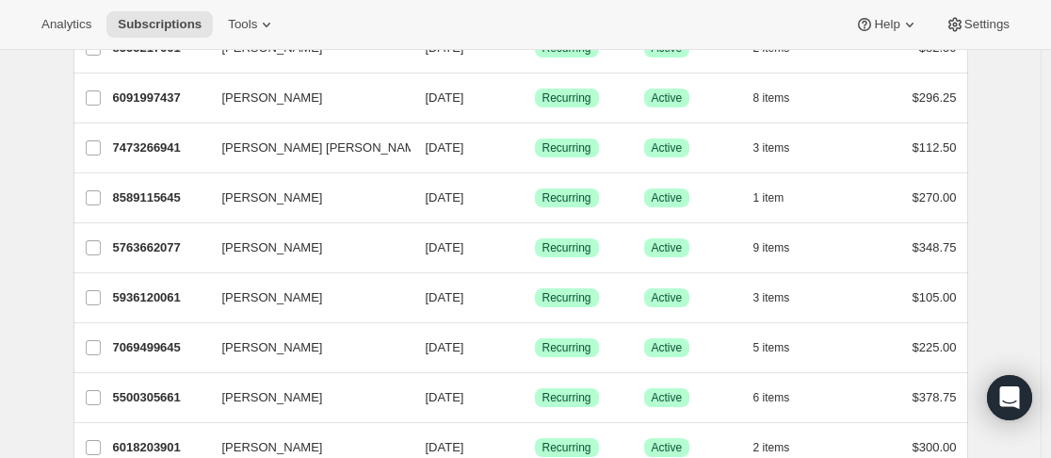
scroll to position [377, 0]
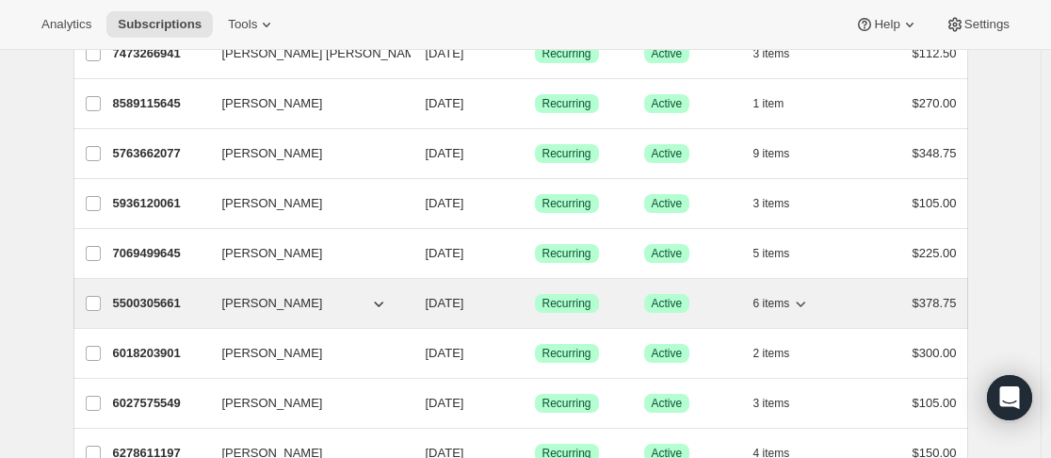
click at [215, 300] on div "5500305661 [PERSON_NAME] [DATE] Success Recurring Success Active 6 items $378.75" at bounding box center [535, 303] width 844 height 26
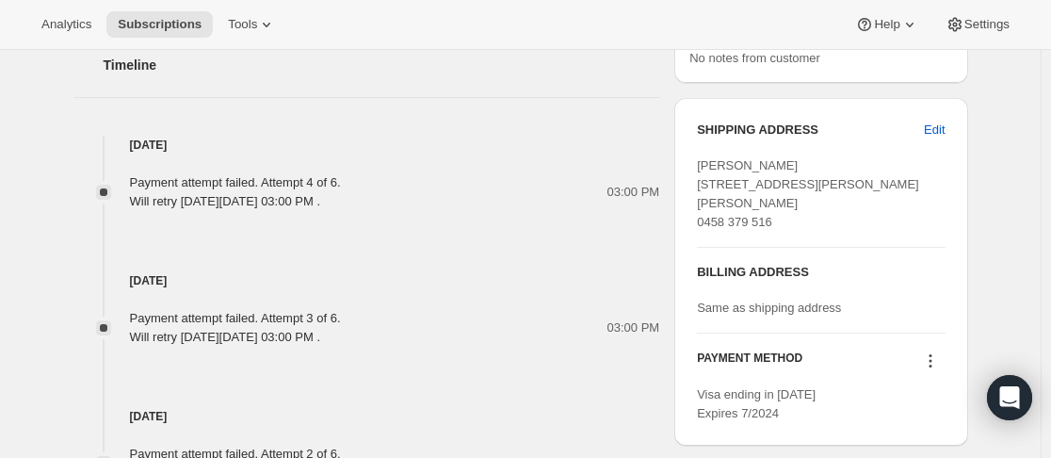
scroll to position [1130, 0]
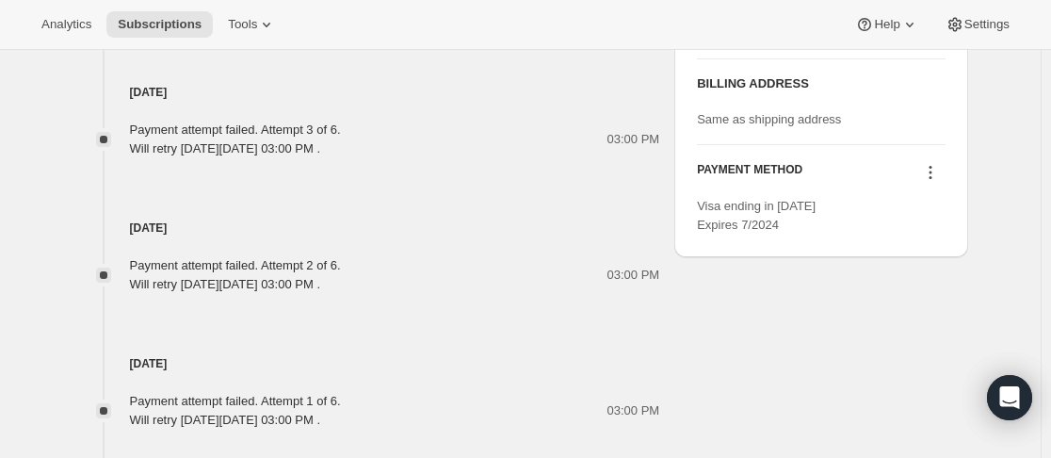
click at [942, 174] on div "PAYMENT METHOD Visa ending in [DATE] Expires 7/2024" at bounding box center [821, 189] width 248 height 89
click at [937, 182] on icon at bounding box center [930, 172] width 19 height 19
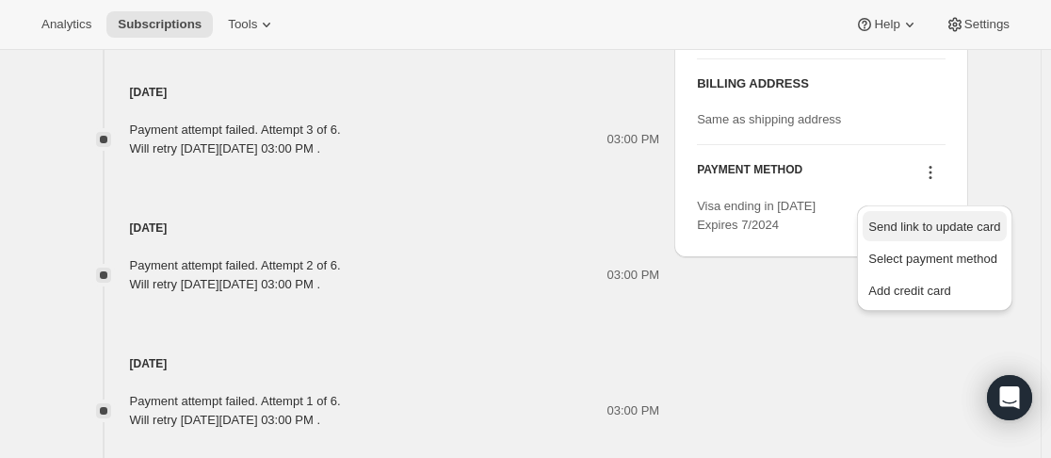
click at [930, 224] on span "Send link to update card" at bounding box center [934, 226] width 132 height 14
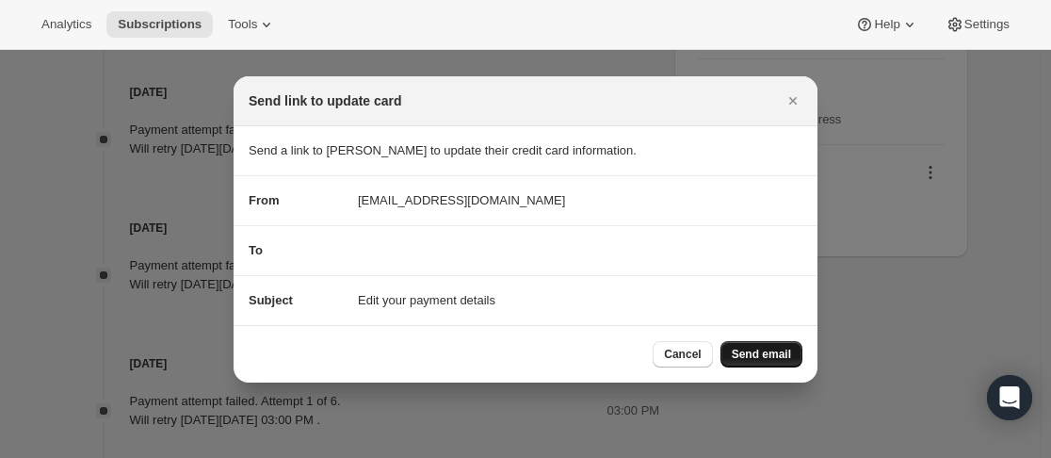
click at [785, 346] on span "Send email" at bounding box center [761, 353] width 59 height 15
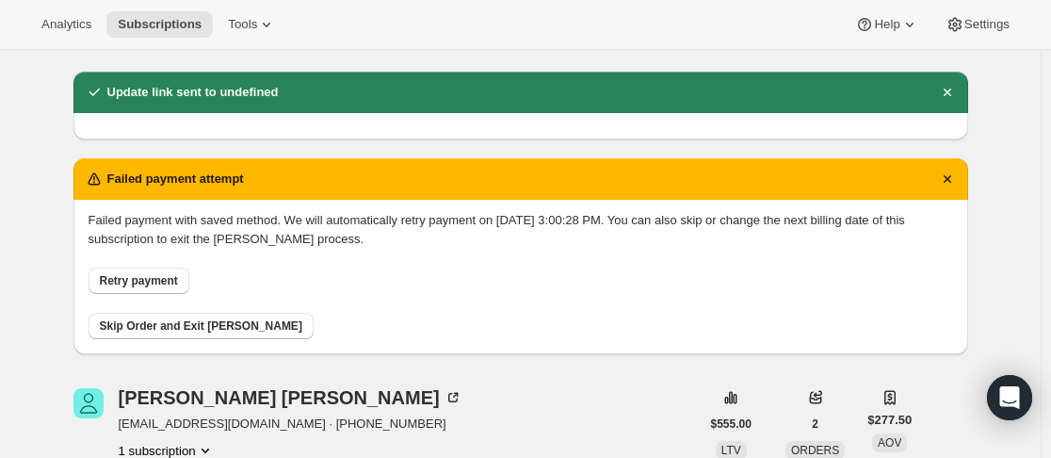
scroll to position [0, 0]
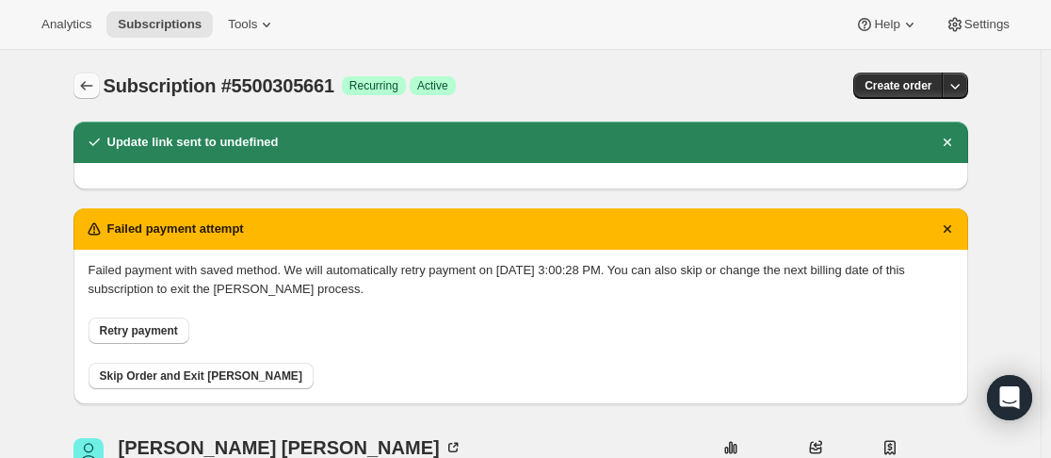
click at [96, 89] on icon "Subscriptions" at bounding box center [86, 85] width 19 height 19
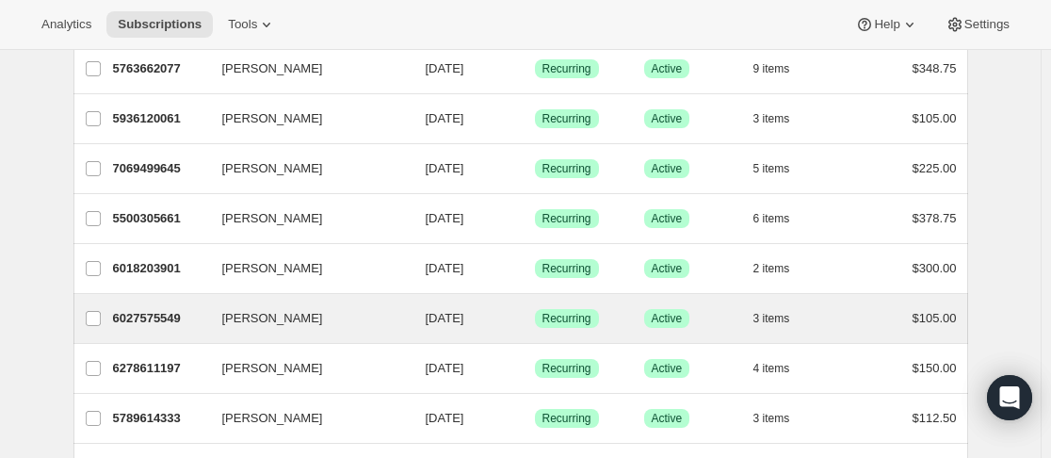
scroll to position [471, 0]
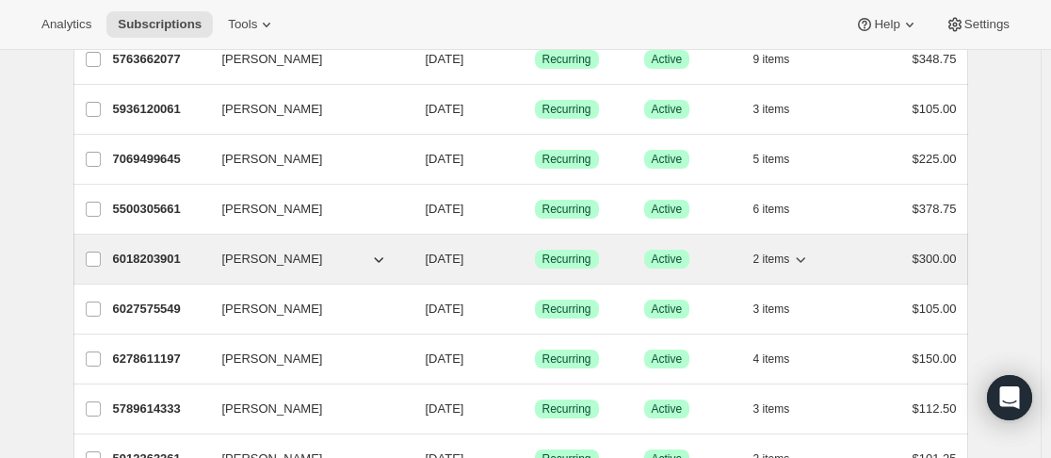
click at [203, 261] on p "6018203901" at bounding box center [160, 259] width 94 height 19
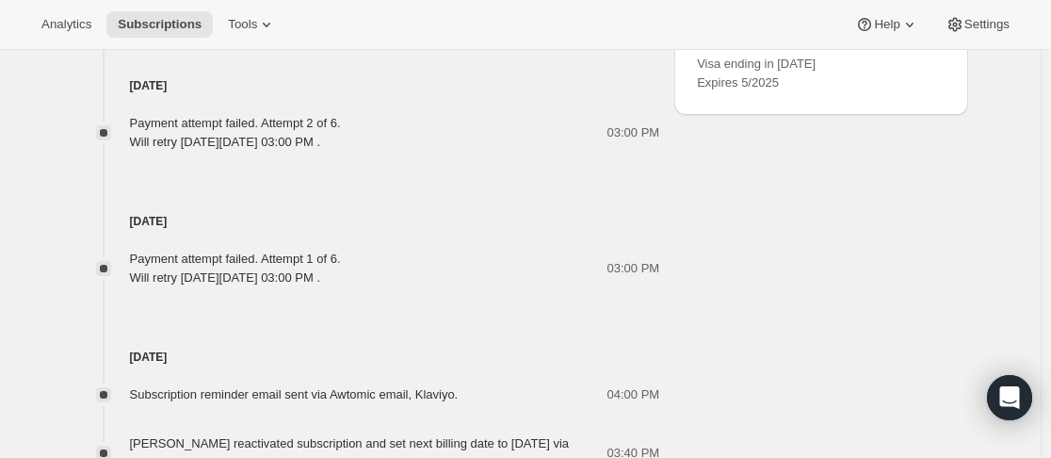
scroll to position [1118, 0]
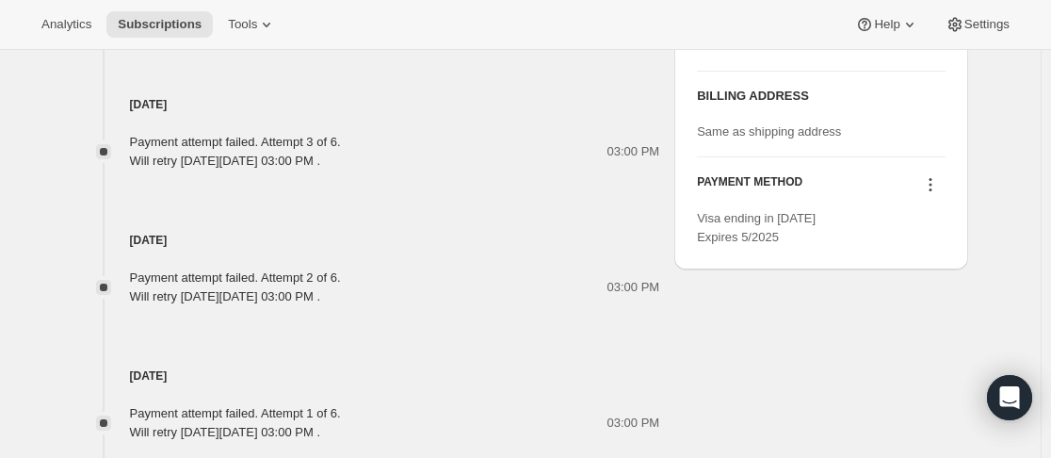
click at [942, 200] on div at bounding box center [930, 186] width 30 height 25
click at [936, 194] on icon at bounding box center [930, 184] width 19 height 19
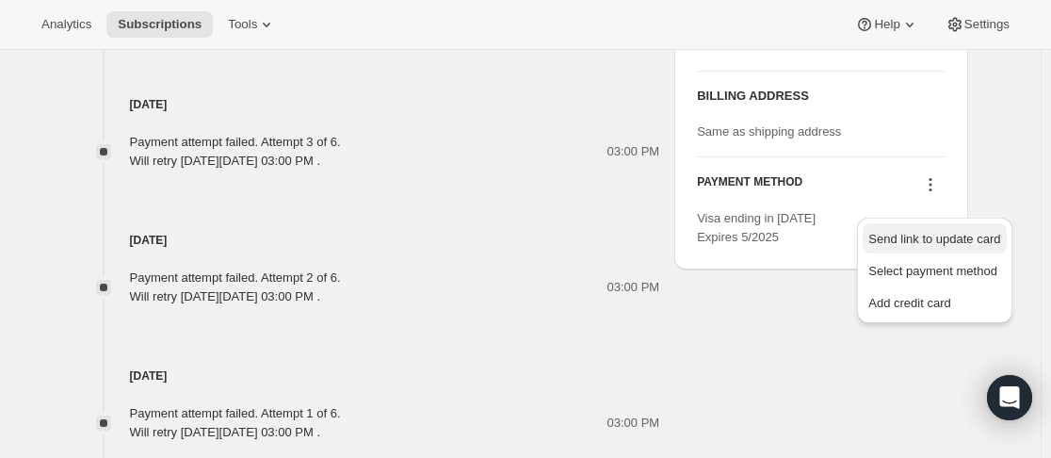
click at [936, 234] on span "Send link to update card" at bounding box center [934, 239] width 132 height 14
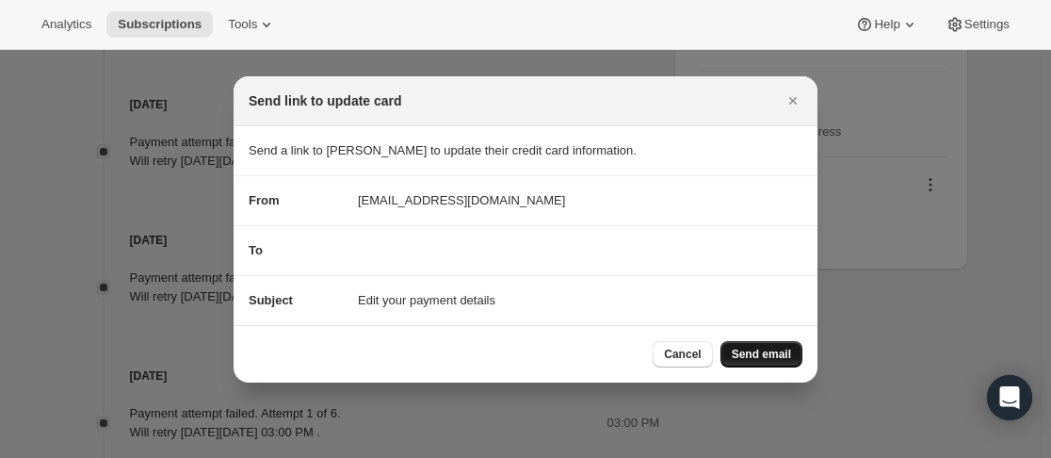
click at [780, 349] on span "Send email" at bounding box center [761, 353] width 59 height 15
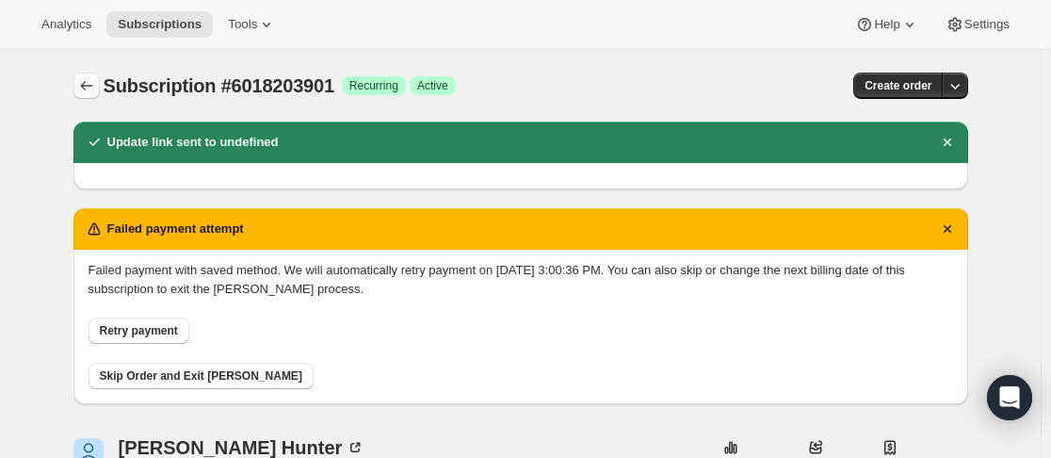
click at [90, 81] on icon "Subscriptions" at bounding box center [86, 85] width 19 height 19
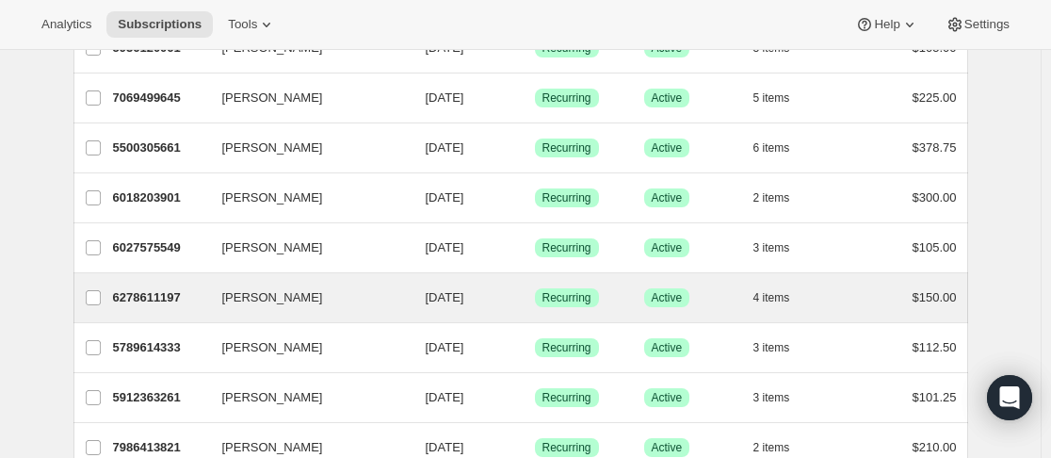
scroll to position [565, 0]
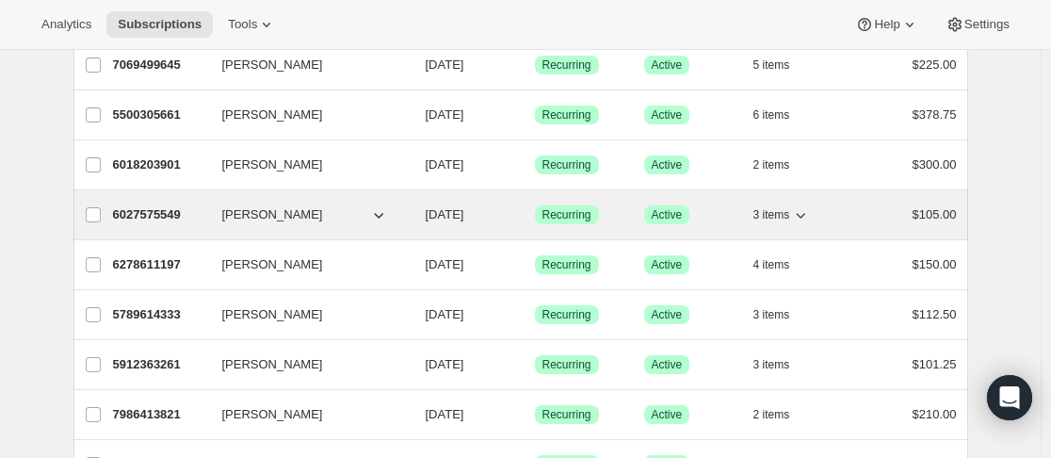
click at [213, 218] on div "6027575549 [PERSON_NAME] [DATE] Success Recurring Success Active 3 items $105.00" at bounding box center [535, 214] width 844 height 26
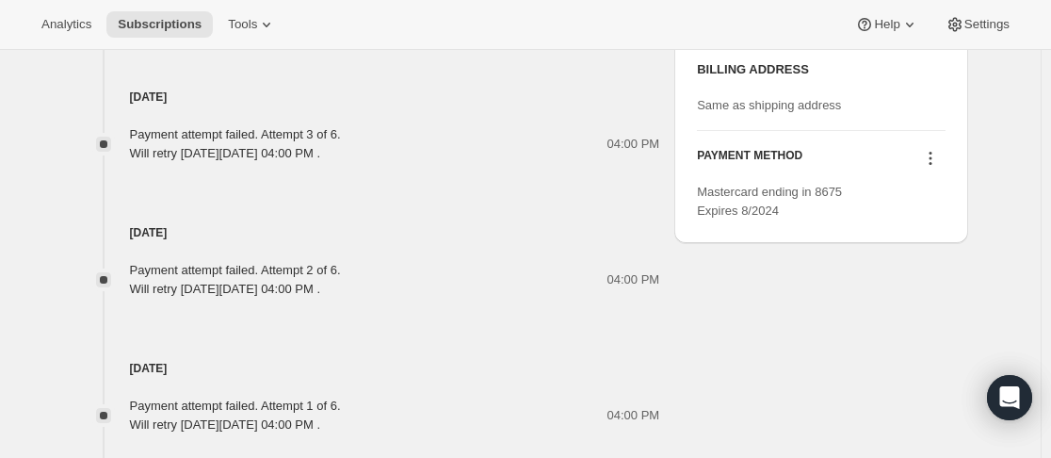
scroll to position [1130, 0]
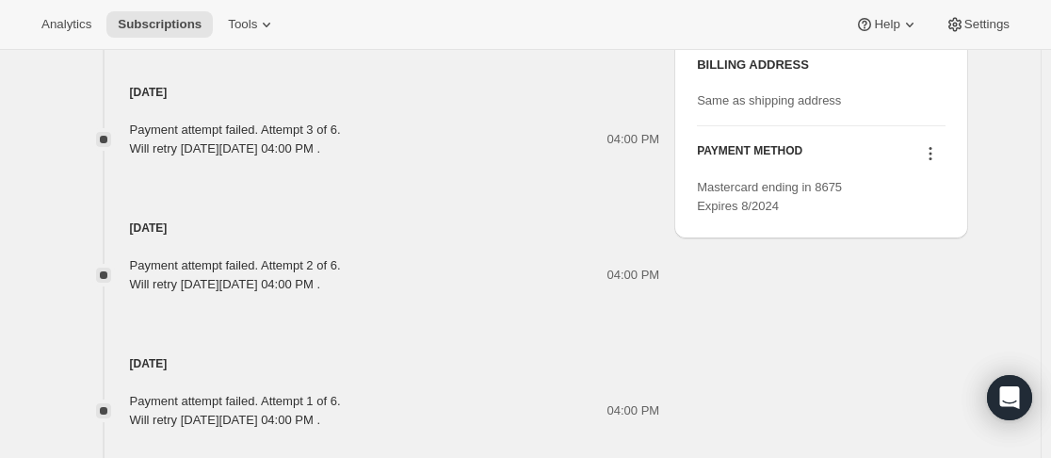
click at [937, 163] on icon at bounding box center [930, 153] width 19 height 19
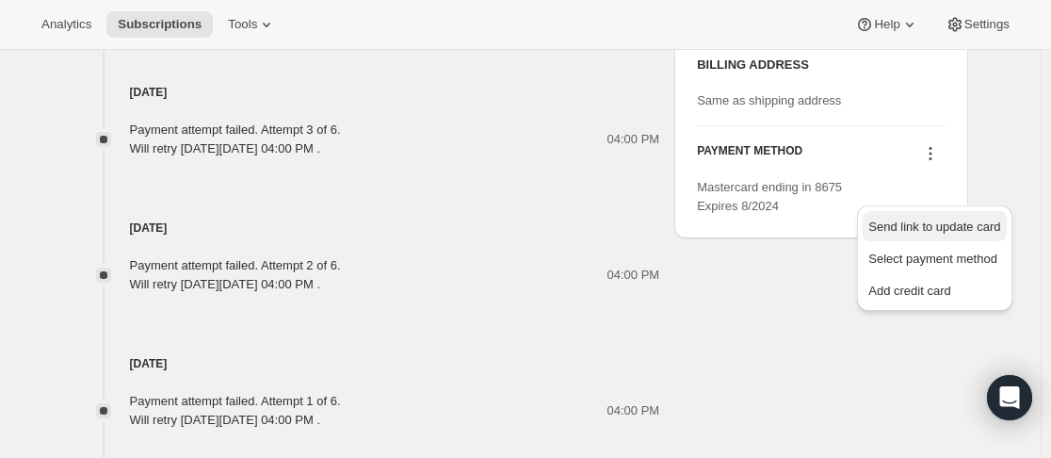
click at [933, 230] on span "Send link to update card" at bounding box center [934, 226] width 132 height 14
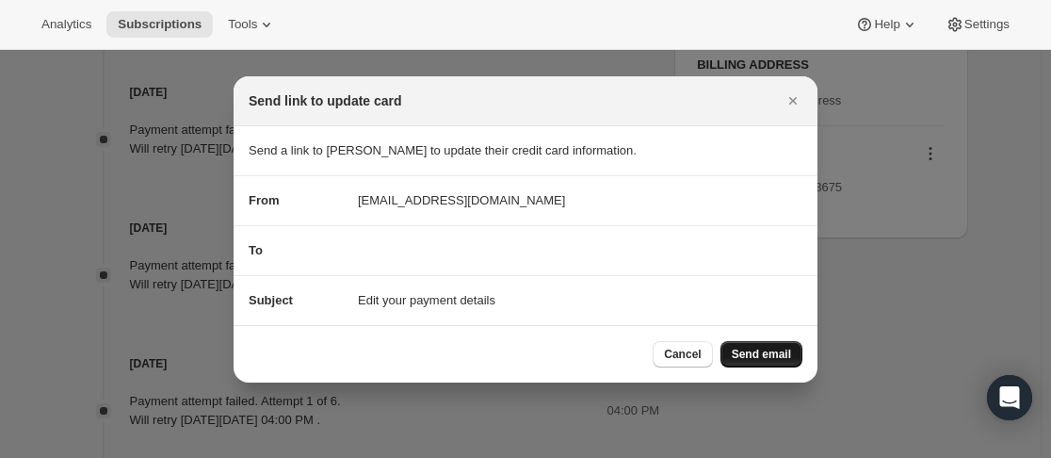
click at [749, 355] on span "Send email" at bounding box center [761, 353] width 59 height 15
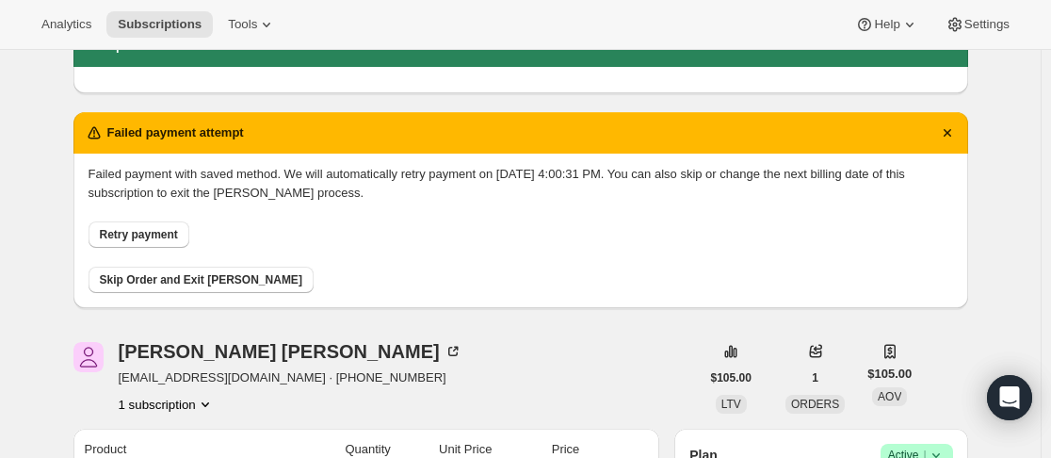
scroll to position [0, 0]
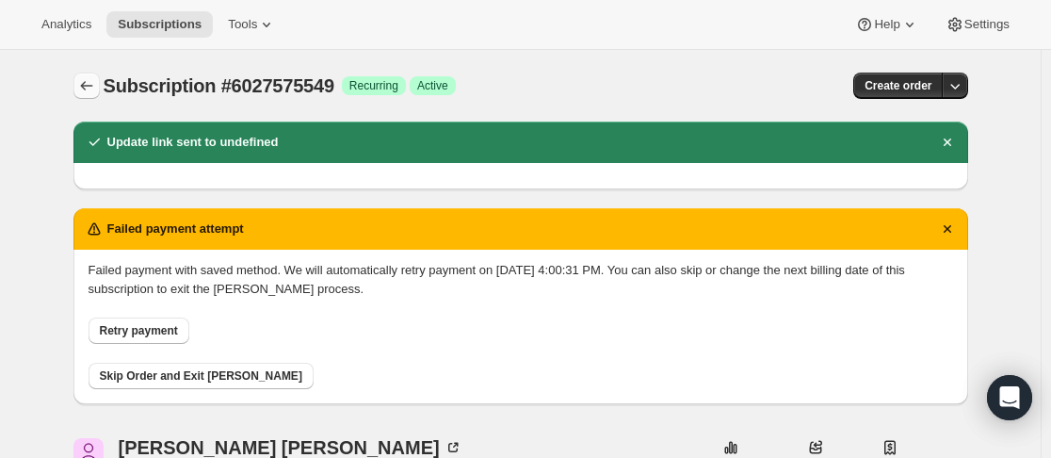
click at [84, 73] on button "Subscriptions" at bounding box center [86, 85] width 26 height 26
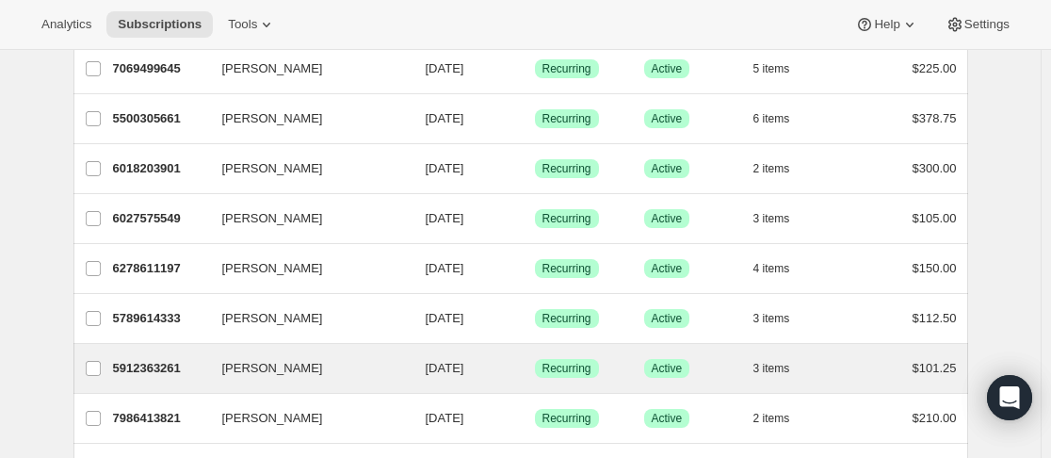
scroll to position [565, 0]
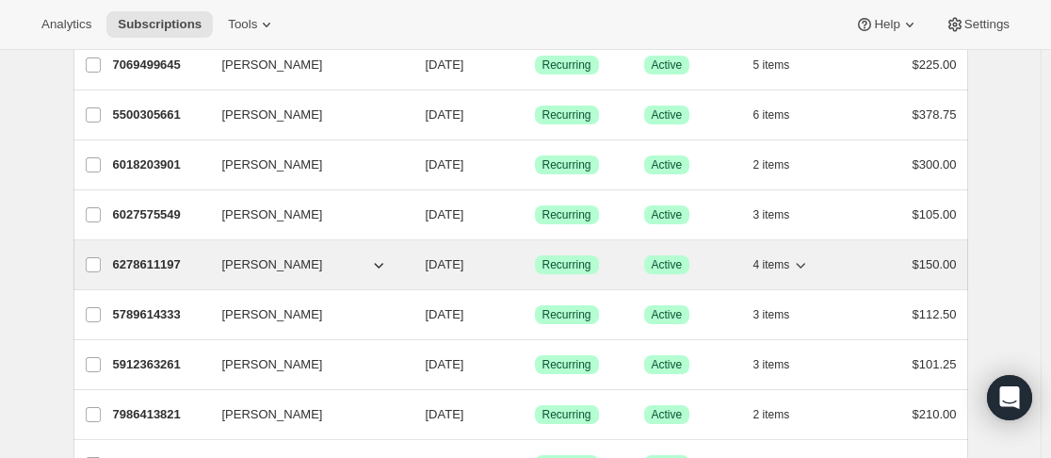
click at [216, 266] on div "6278611197 [PERSON_NAME] [DATE] Success Recurring Success Active 4 items $150.00" at bounding box center [535, 264] width 844 height 26
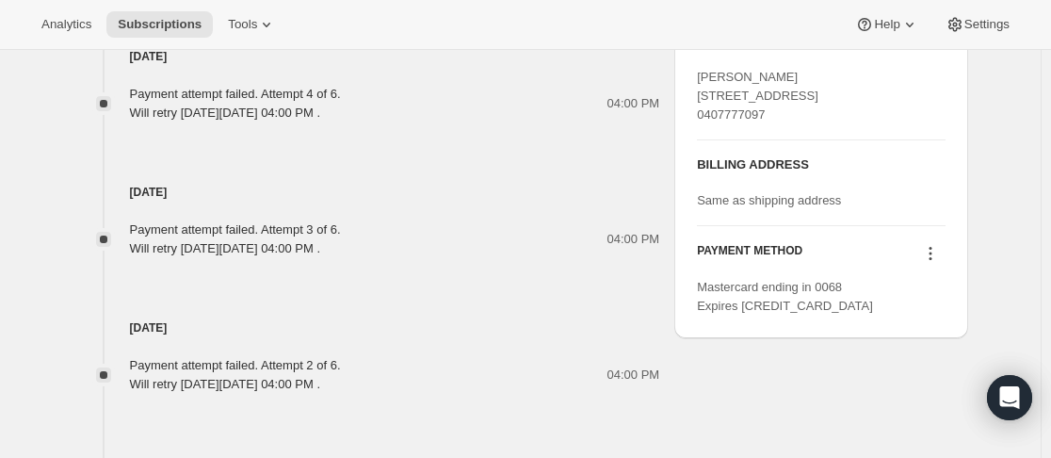
scroll to position [1036, 0]
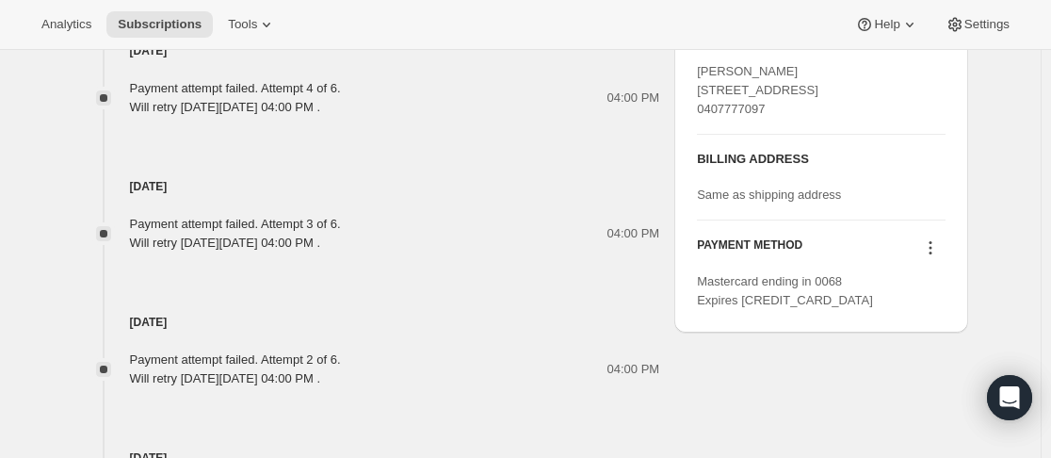
click at [932, 257] on icon at bounding box center [930, 247] width 19 height 19
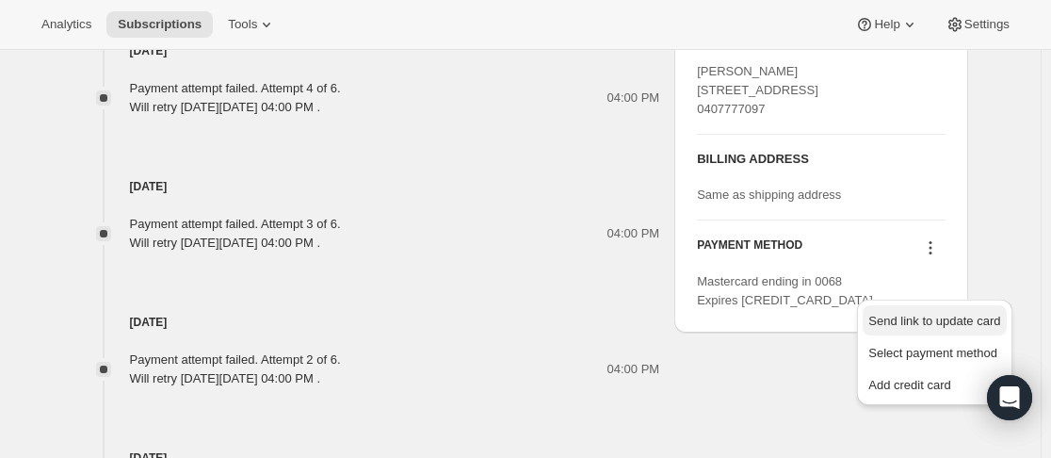
click at [921, 319] on span "Send link to update card" at bounding box center [934, 321] width 132 height 14
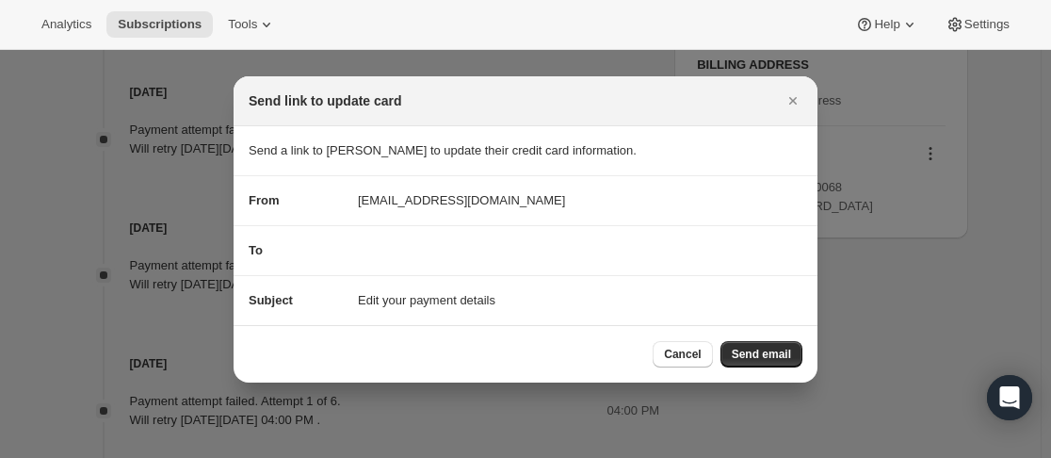
scroll to position [0, 0]
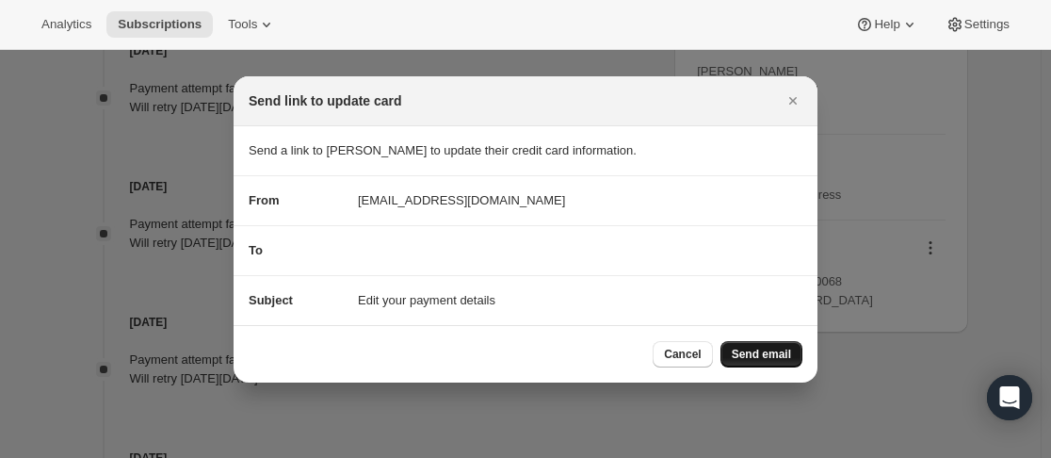
click at [755, 362] on button "Send email" at bounding box center [761, 354] width 82 height 26
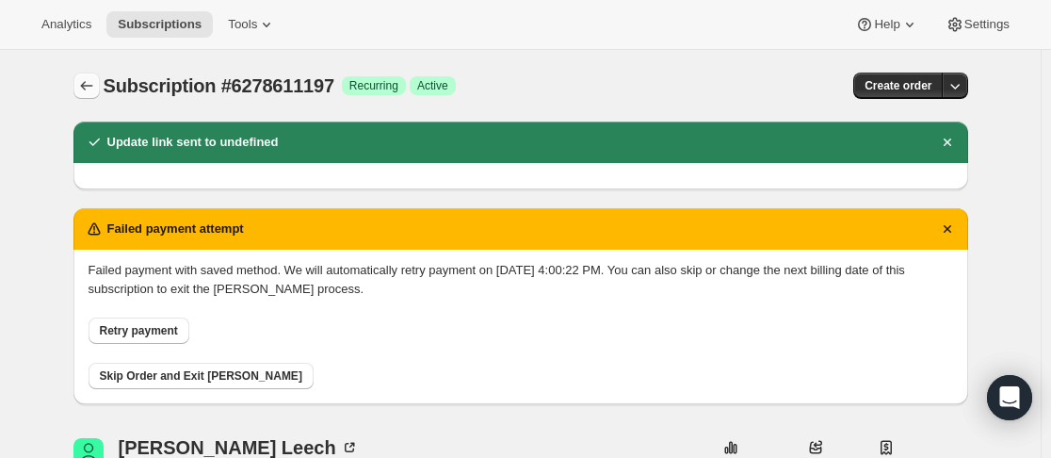
click at [89, 89] on icon "Subscriptions" at bounding box center [86, 85] width 19 height 19
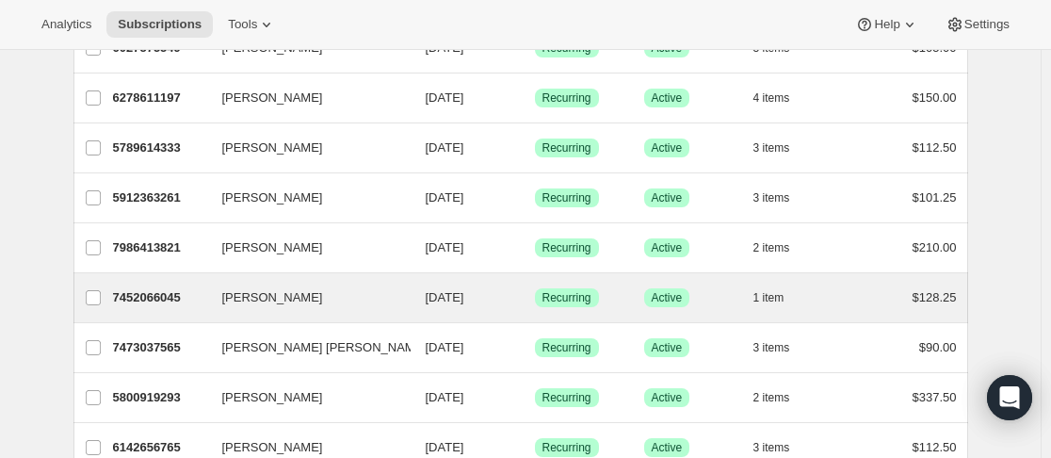
scroll to position [753, 0]
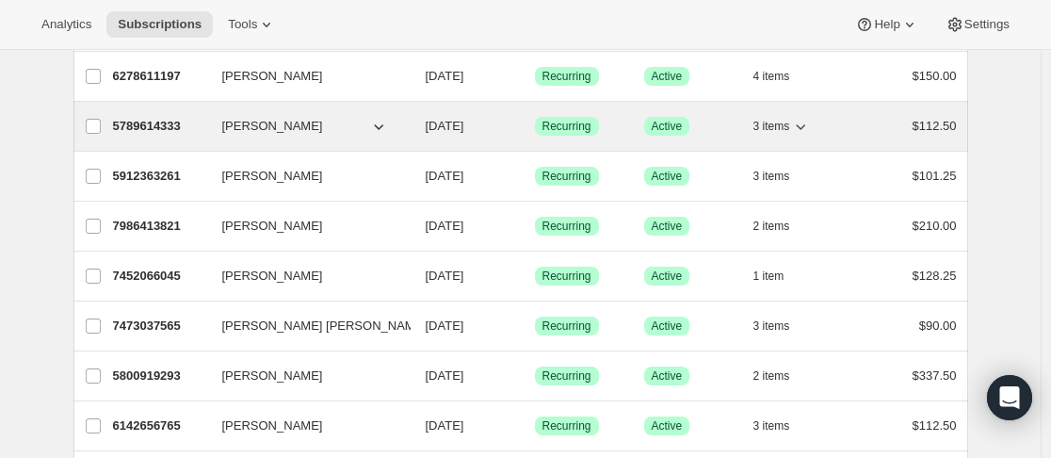
click at [216, 131] on div "5789614333 [PERSON_NAME] [DATE] Success Recurring Success Active 3 items $112.50" at bounding box center [535, 126] width 844 height 26
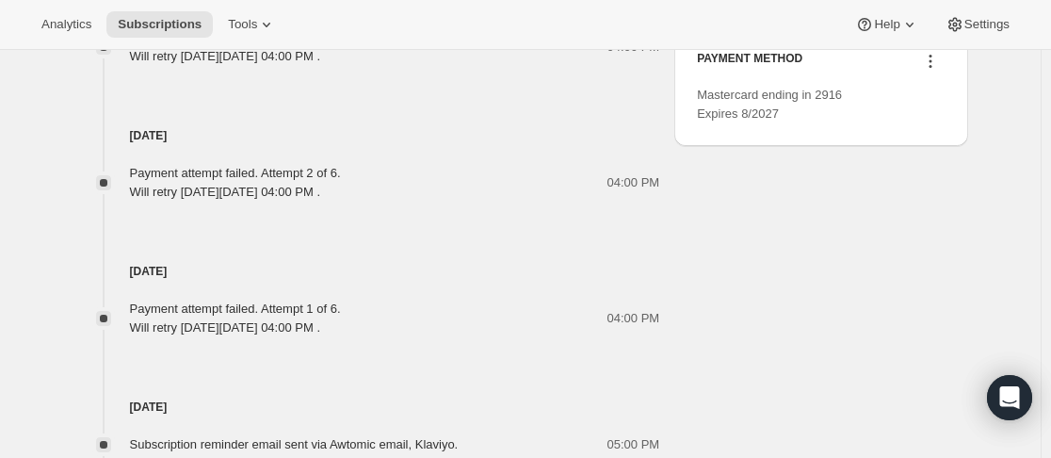
scroll to position [1023, 0]
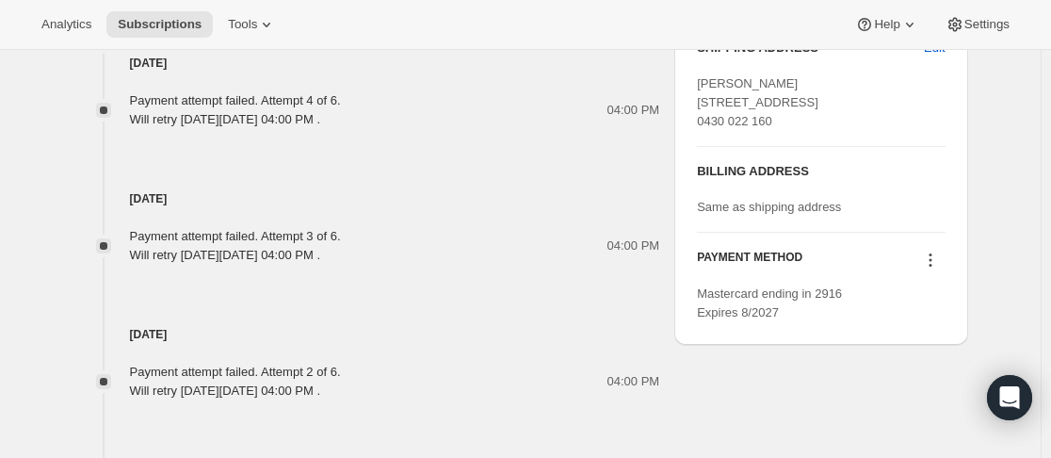
click at [935, 269] on icon at bounding box center [930, 259] width 19 height 19
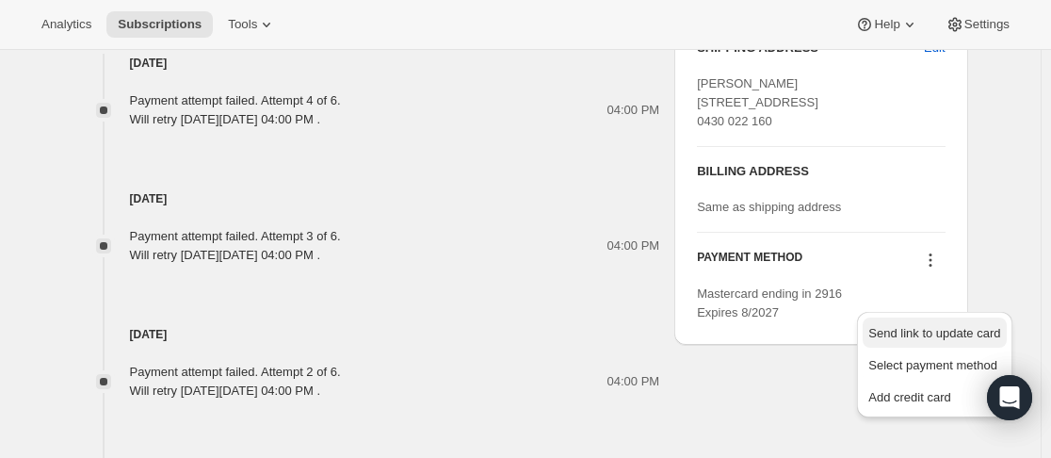
click at [884, 326] on span "Send link to update card" at bounding box center [934, 333] width 132 height 14
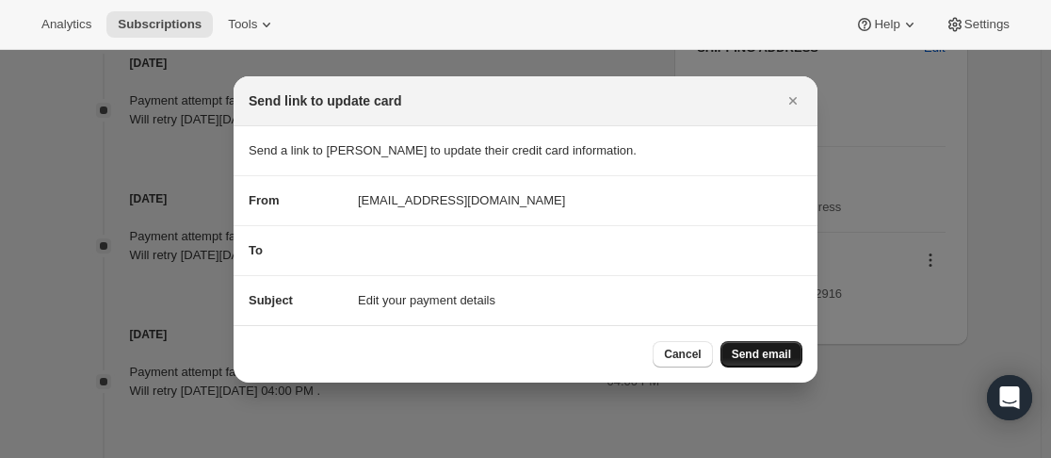
click at [756, 349] on span "Send email" at bounding box center [761, 353] width 59 height 15
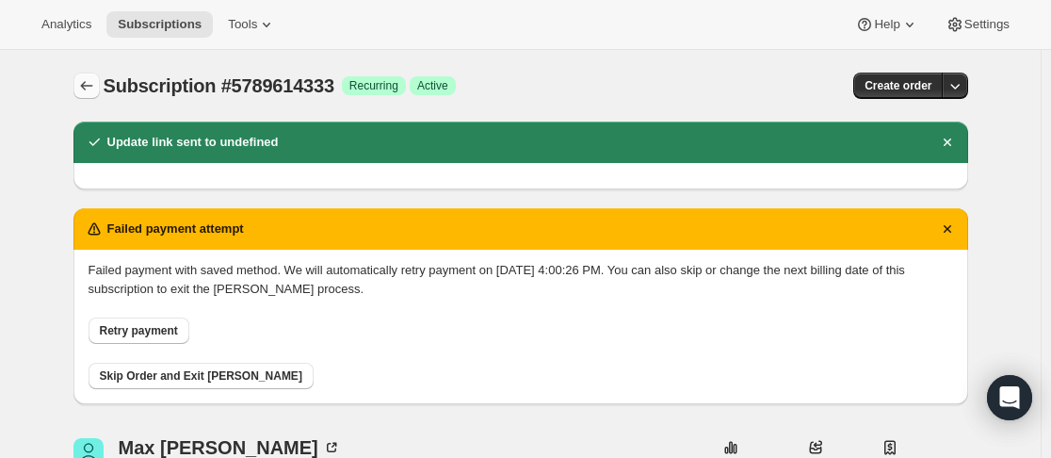
click at [100, 90] on button "Subscriptions" at bounding box center [86, 85] width 26 height 26
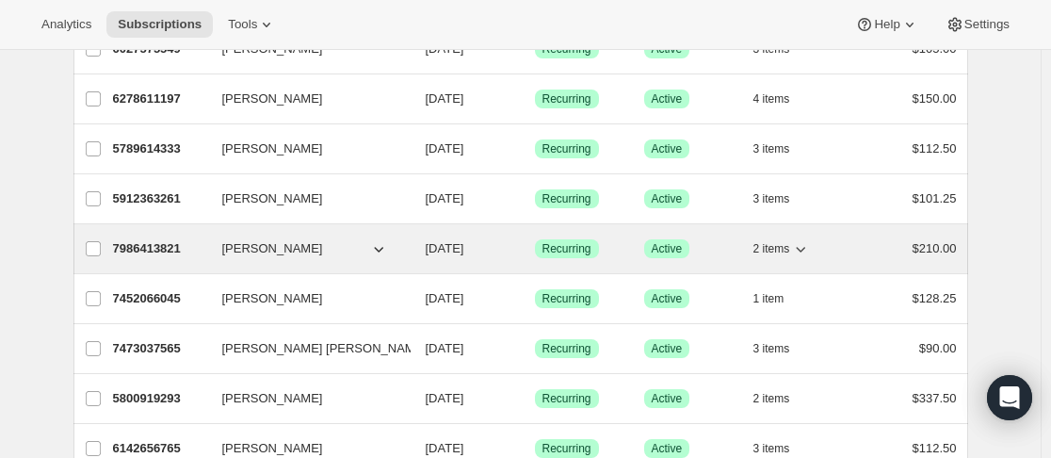
scroll to position [753, 0]
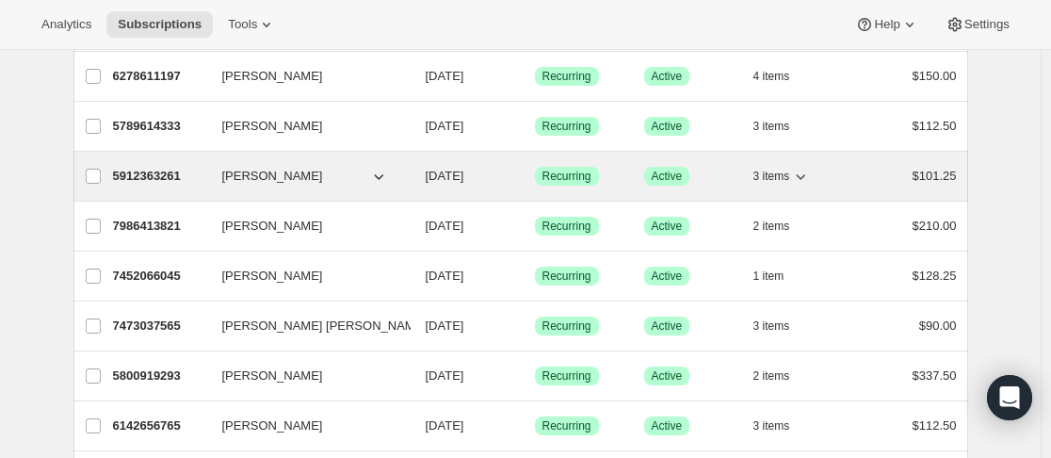
click at [214, 174] on div "5912363261 [PERSON_NAME] [DATE] Success Recurring Success Active 3 items $101.25" at bounding box center [535, 176] width 844 height 26
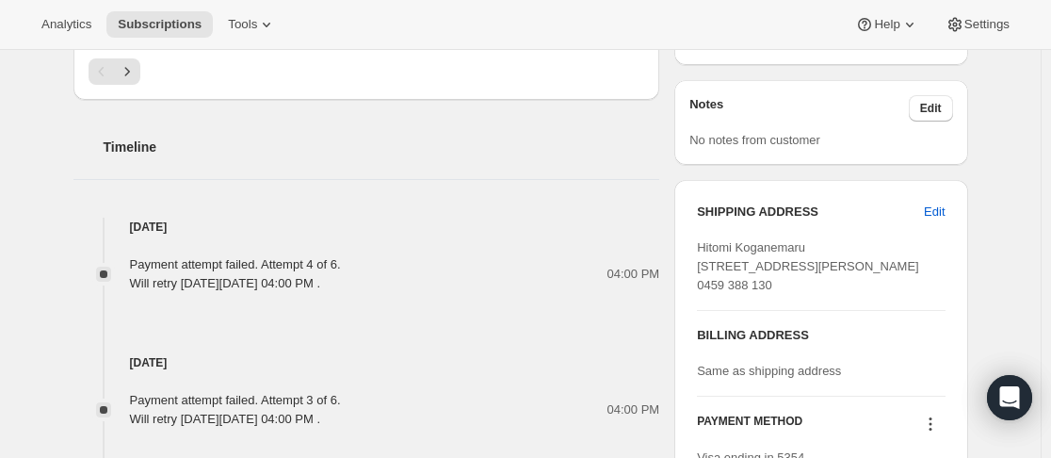
scroll to position [1036, 0]
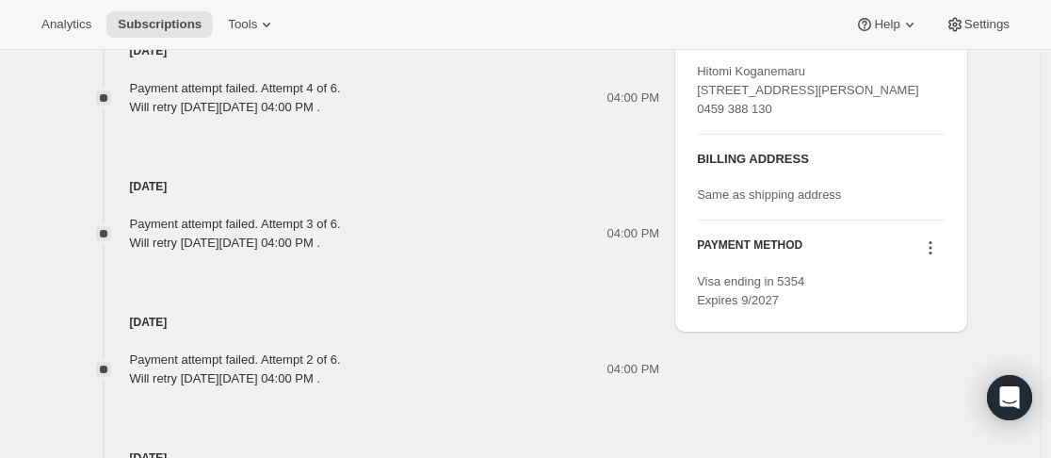
click at [931, 244] on icon at bounding box center [929, 242] width 3 height 3
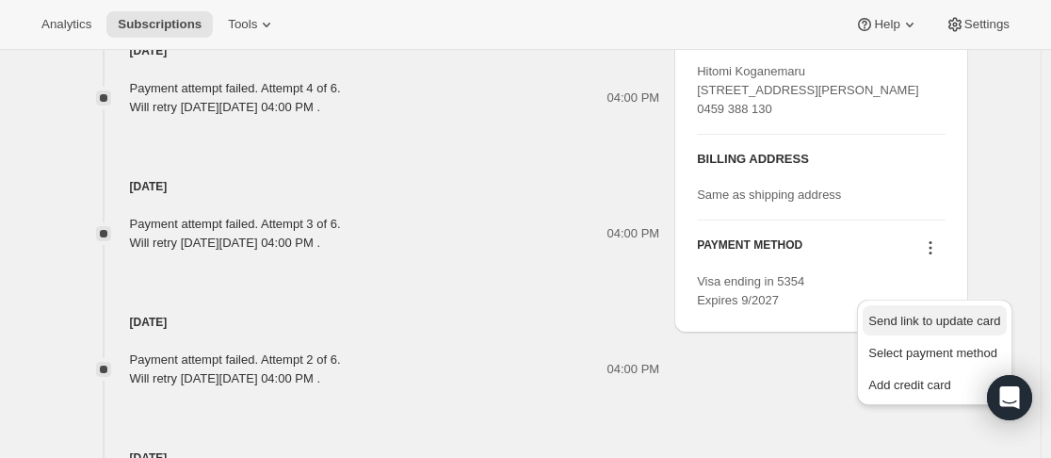
click at [926, 320] on span "Send link to update card" at bounding box center [934, 321] width 132 height 14
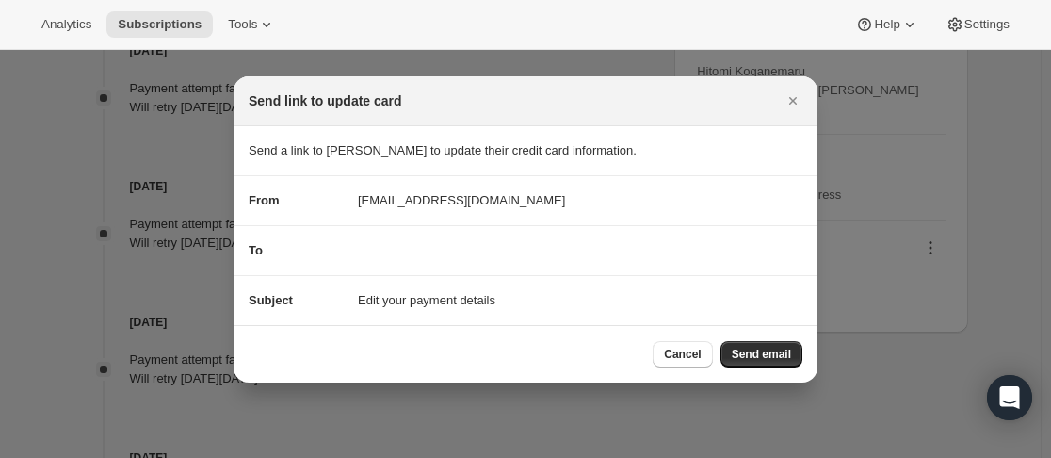
click at [775, 349] on span "Send email" at bounding box center [761, 353] width 59 height 15
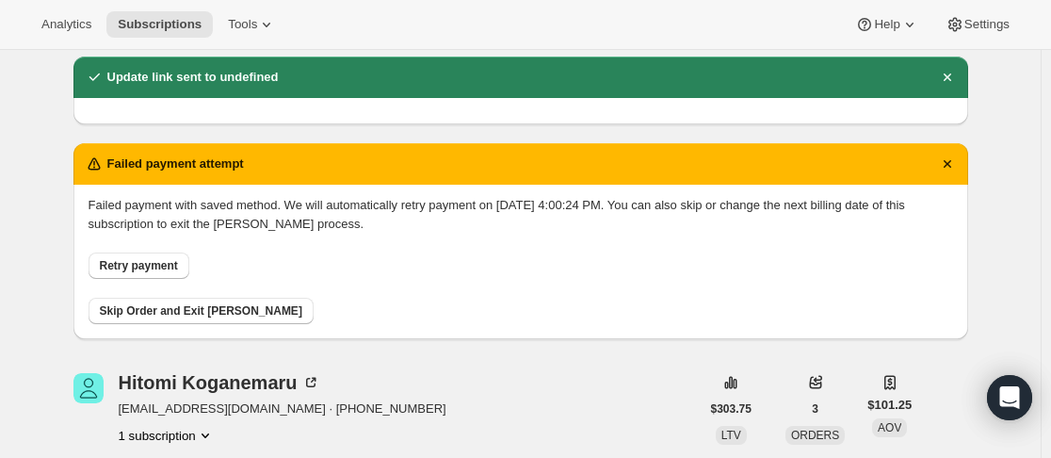
scroll to position [0, 0]
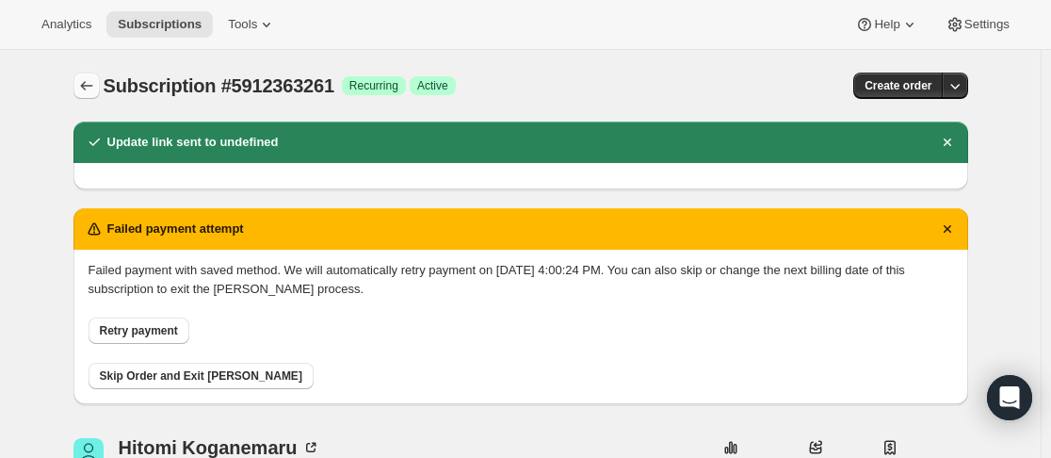
click at [93, 87] on icon "Subscriptions" at bounding box center [86, 85] width 19 height 19
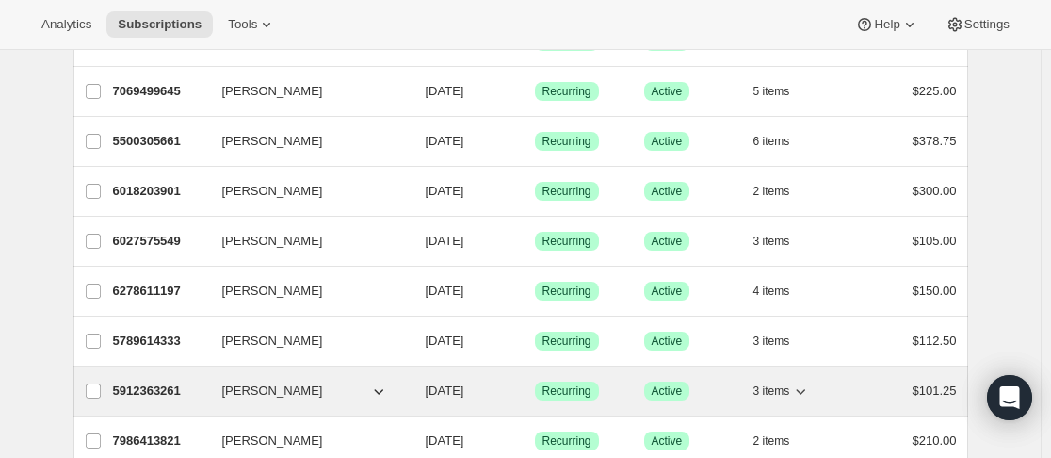
scroll to position [659, 0]
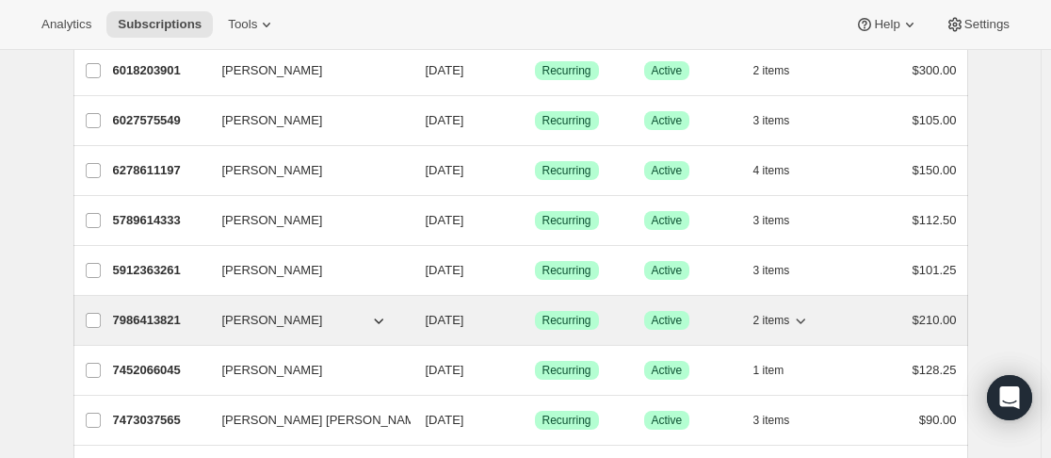
click at [200, 332] on div "7986413821 [PERSON_NAME] [DATE] Success Recurring Success Active 2 items $210.00" at bounding box center [535, 320] width 844 height 26
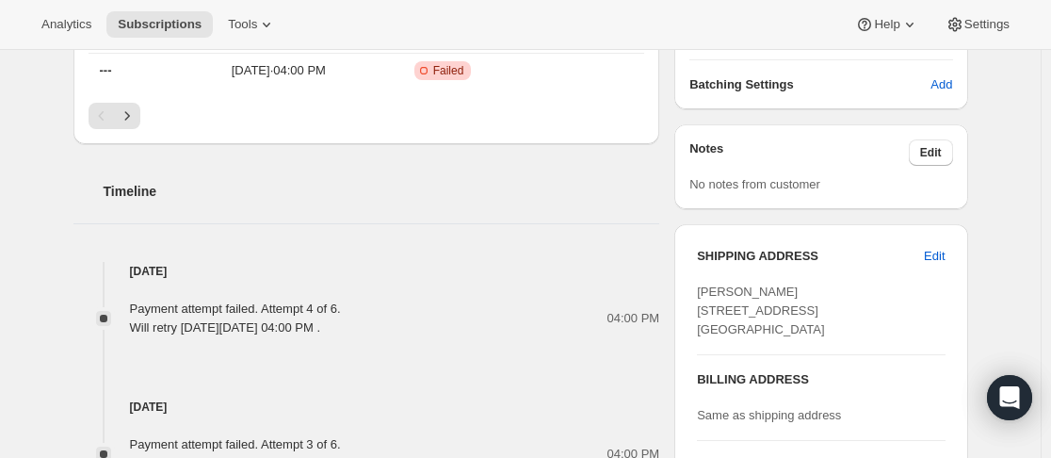
scroll to position [1036, 0]
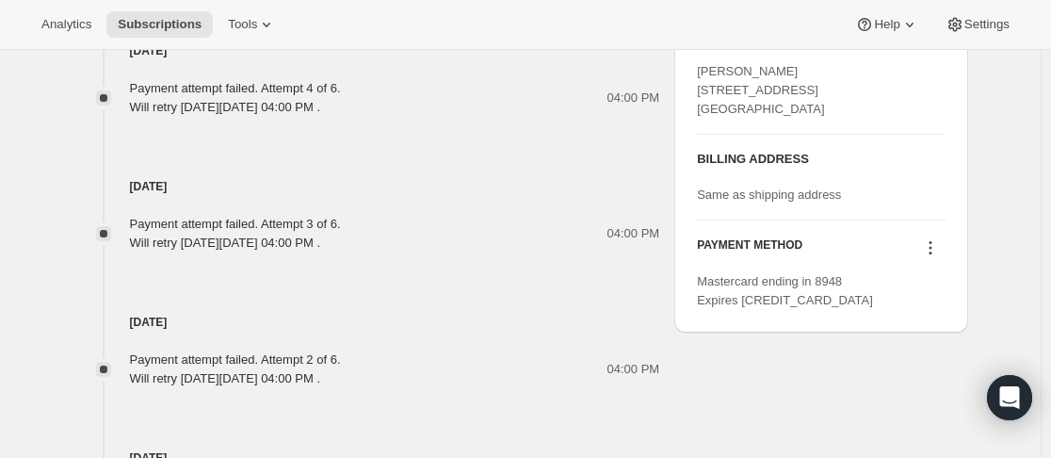
click at [933, 257] on icon at bounding box center [930, 247] width 19 height 19
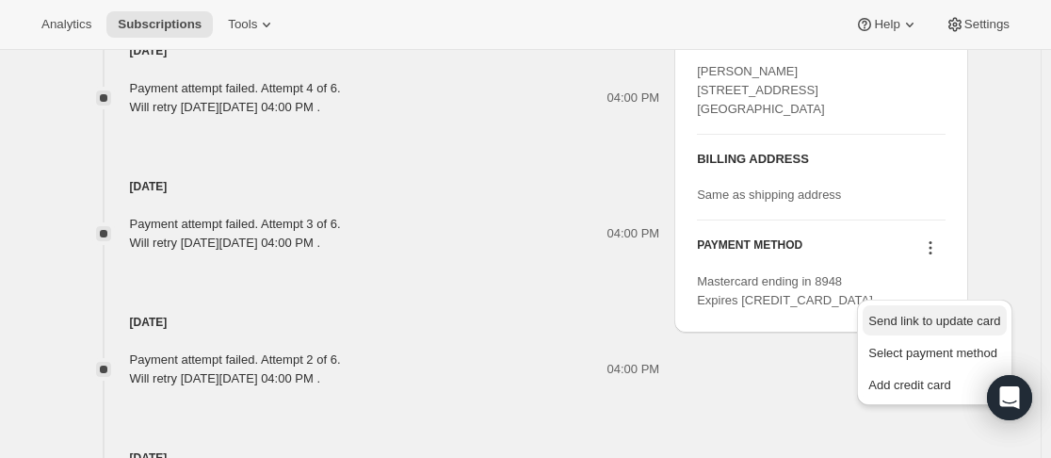
click at [927, 314] on span "Send link to update card" at bounding box center [934, 321] width 132 height 14
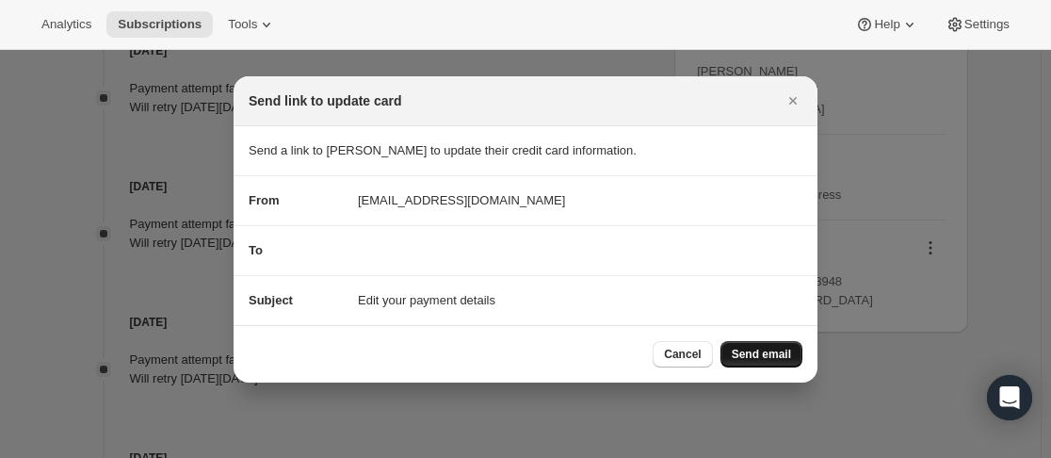
drag, startPoint x: 764, startPoint y: 338, endPoint x: 766, endPoint y: 350, distance: 12.6
click at [764, 342] on div "Cancel Send email" at bounding box center [526, 353] width 584 height 57
click at [766, 356] on span "Send email" at bounding box center [761, 353] width 59 height 15
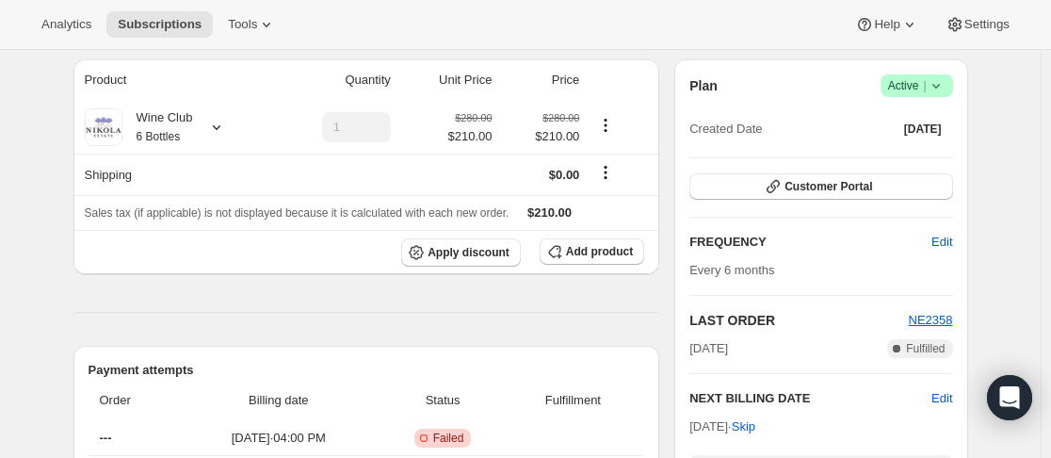
scroll to position [0, 0]
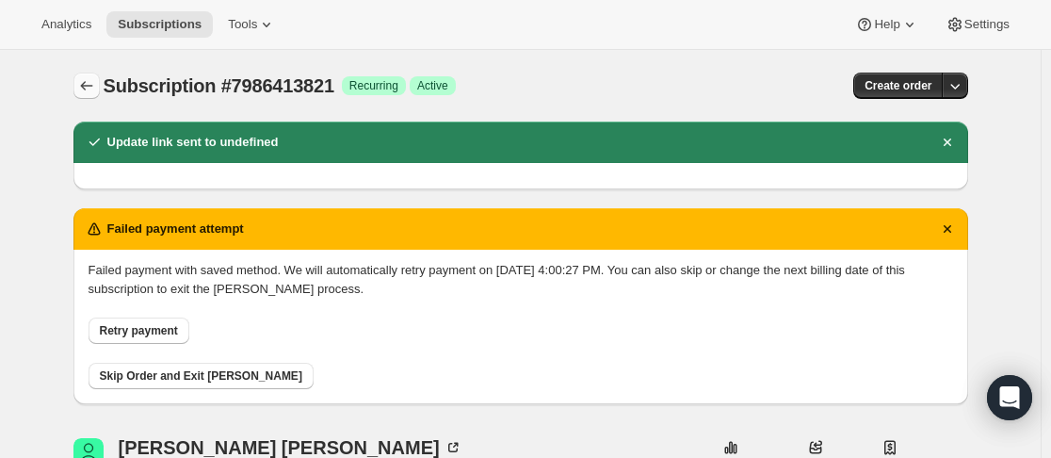
click at [81, 79] on icon "Subscriptions" at bounding box center [86, 85] width 19 height 19
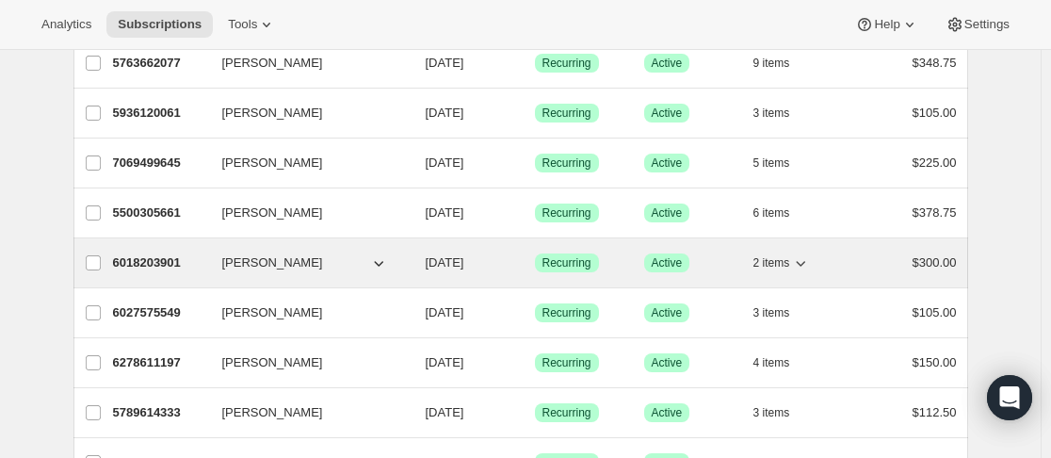
scroll to position [659, 0]
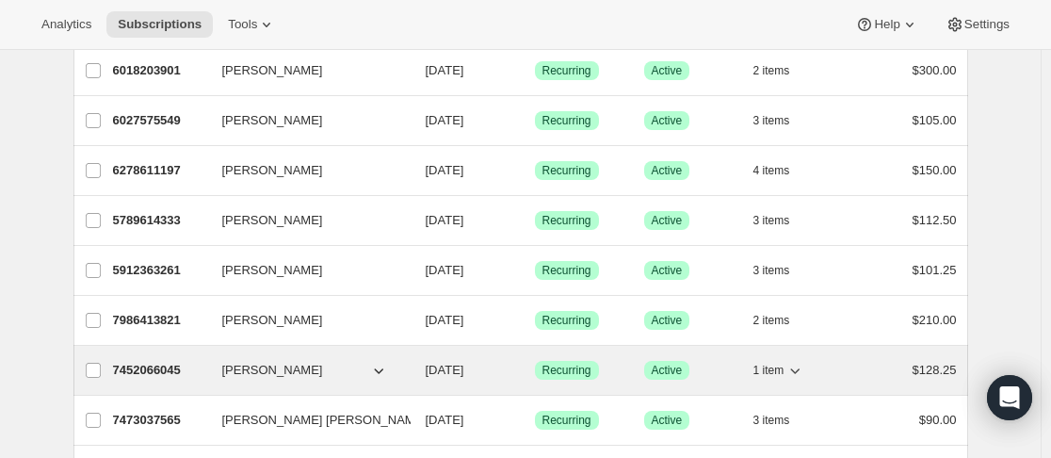
click at [215, 373] on div "7452066045 [PERSON_NAME] [DATE] Success Recurring Success Active 1 item $128.25" at bounding box center [535, 370] width 844 height 26
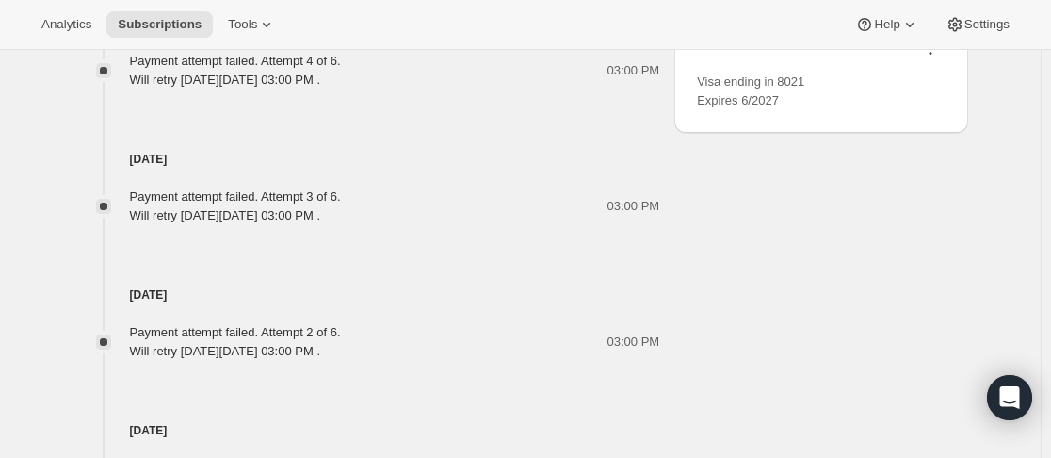
scroll to position [1036, 0]
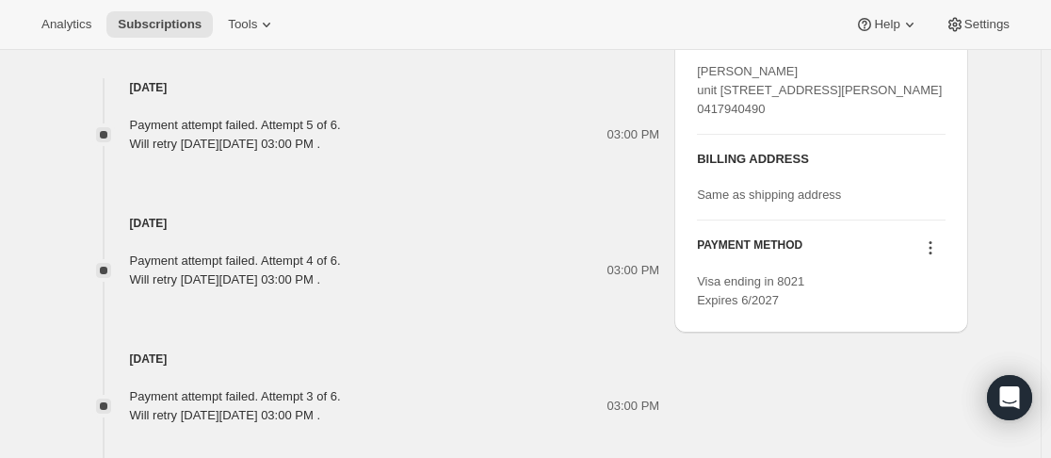
click at [937, 257] on icon at bounding box center [930, 247] width 19 height 19
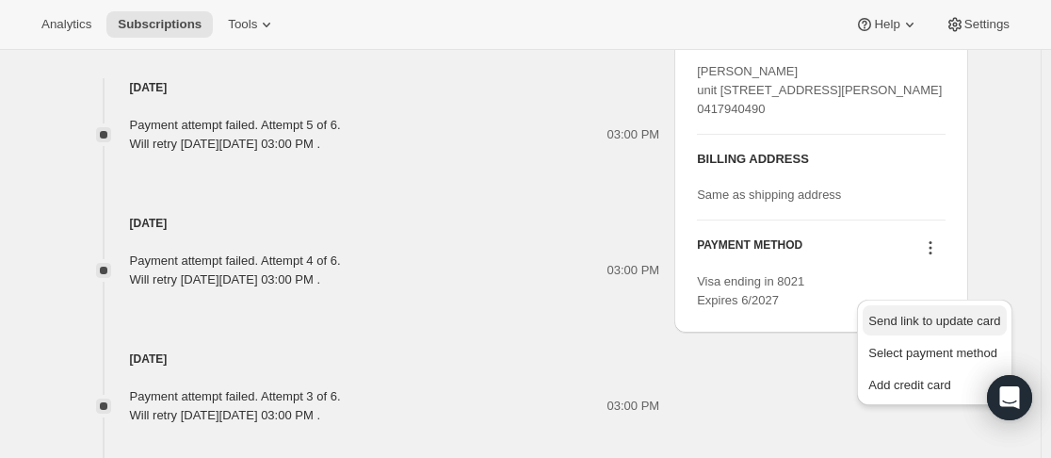
click at [935, 314] on span "Send link to update card" at bounding box center [934, 321] width 132 height 14
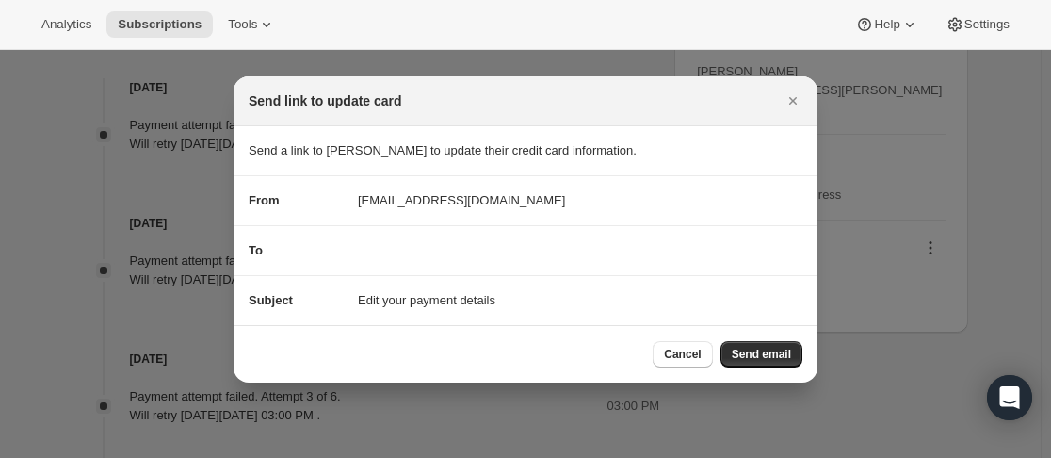
scroll to position [0, 0]
click at [775, 356] on span "Send email" at bounding box center [761, 353] width 59 height 15
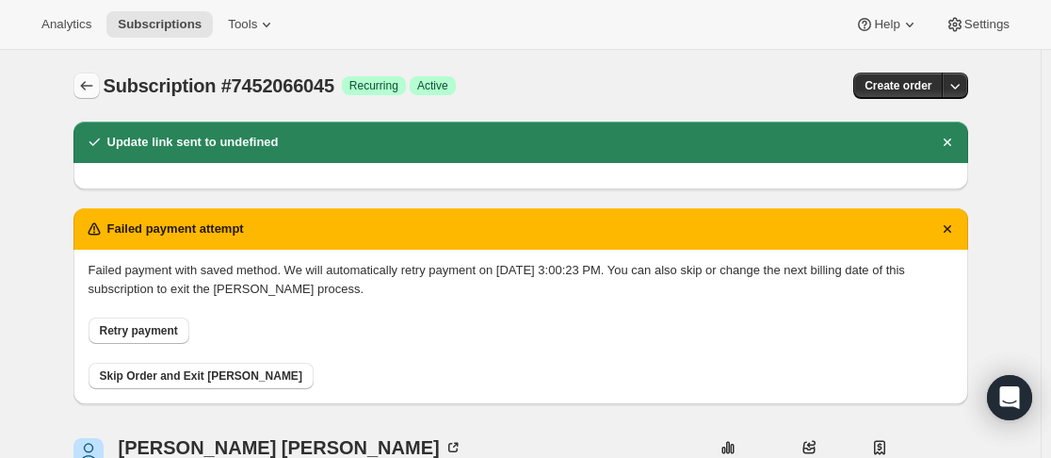
click at [98, 76] on button "Subscriptions" at bounding box center [86, 85] width 26 height 26
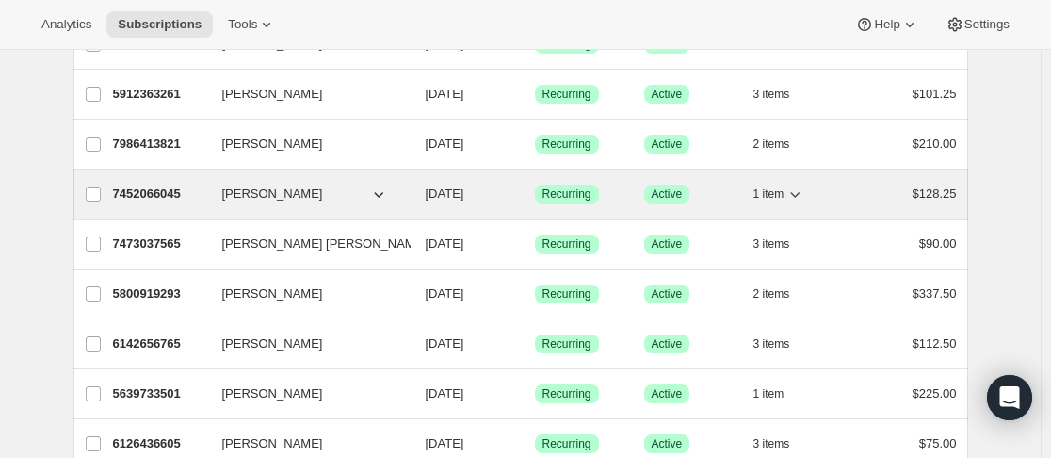
scroll to position [847, 0]
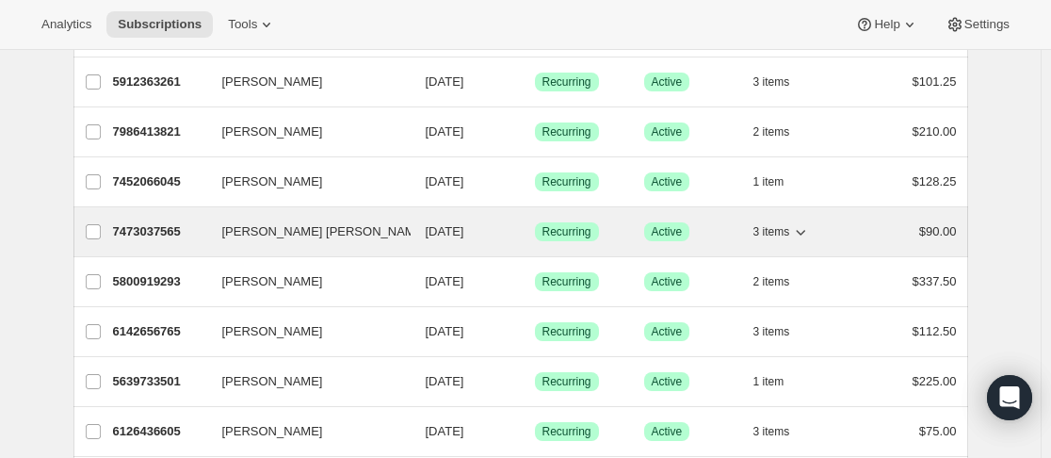
click at [207, 234] on p "7473037565" at bounding box center [160, 231] width 94 height 19
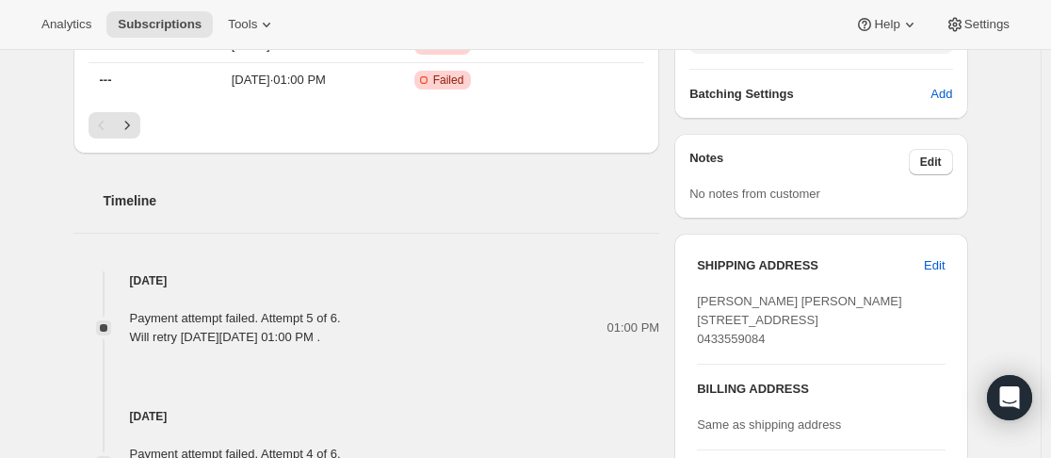
scroll to position [1069, 0]
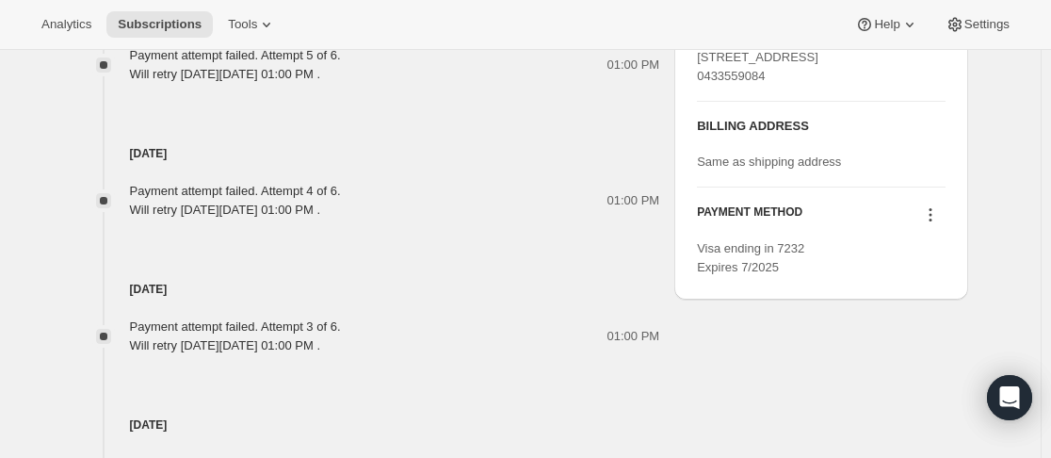
drag, startPoint x: 954, startPoint y: 254, endPoint x: 943, endPoint y: 254, distance: 10.4
click at [953, 254] on div "SHIPPING ADDRESS Edit [PERSON_NAME] [PERSON_NAME] [STREET_ADDRESS] 0433559084 B…" at bounding box center [820, 135] width 293 height 329
click at [940, 224] on icon at bounding box center [930, 214] width 19 height 19
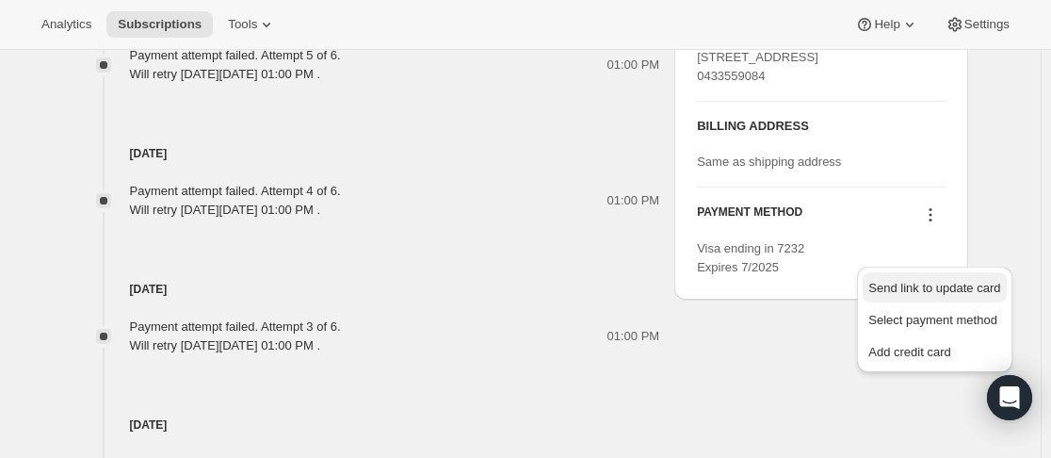
click at [933, 282] on span "Send link to update card" at bounding box center [934, 288] width 132 height 14
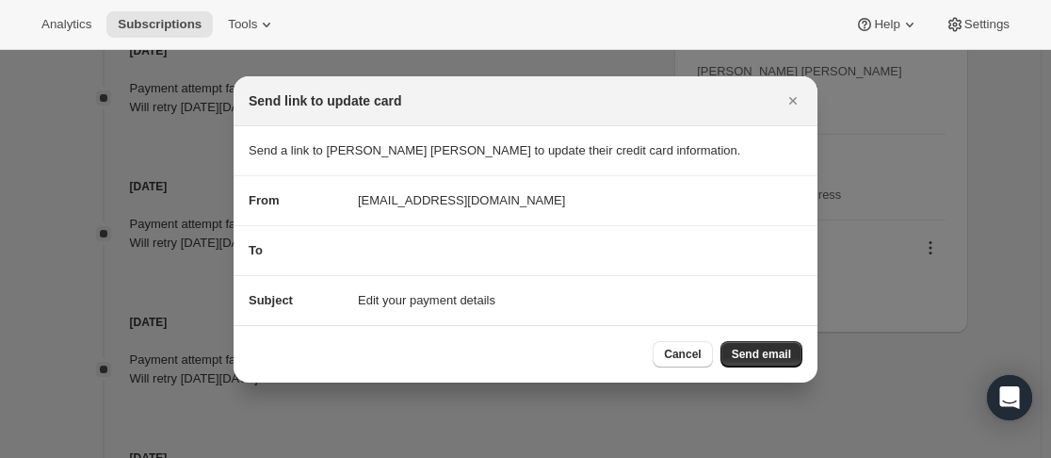
scroll to position [0, 0]
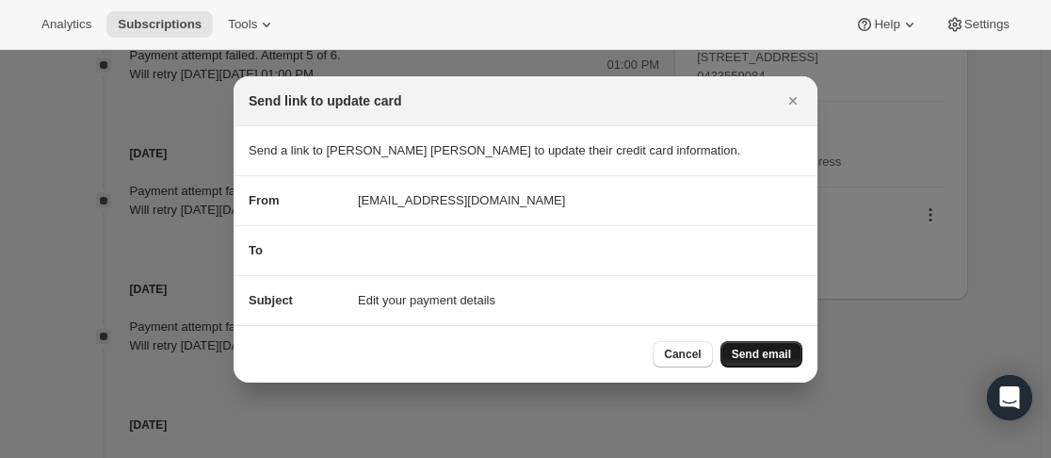
click at [747, 351] on span "Send email" at bounding box center [761, 353] width 59 height 15
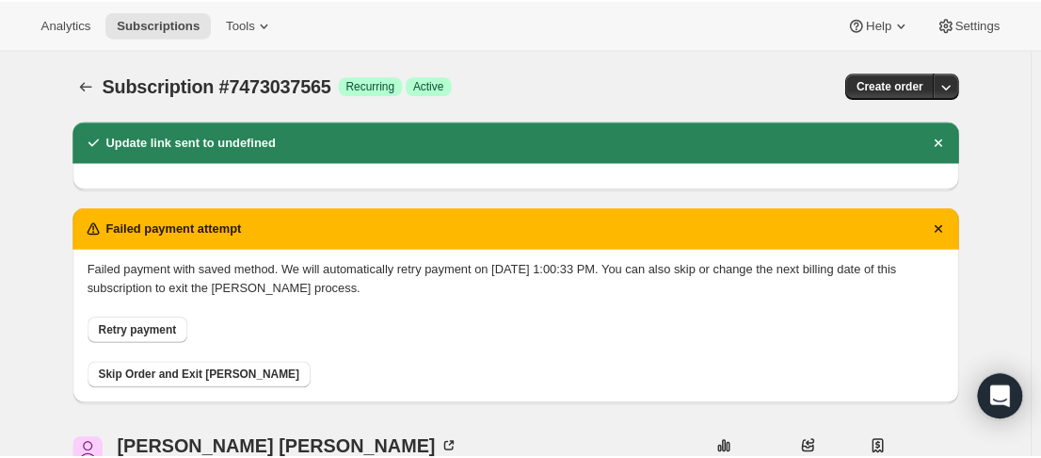
scroll to position [1069, 0]
